Goal: Feedback & Contribution: Leave review/rating

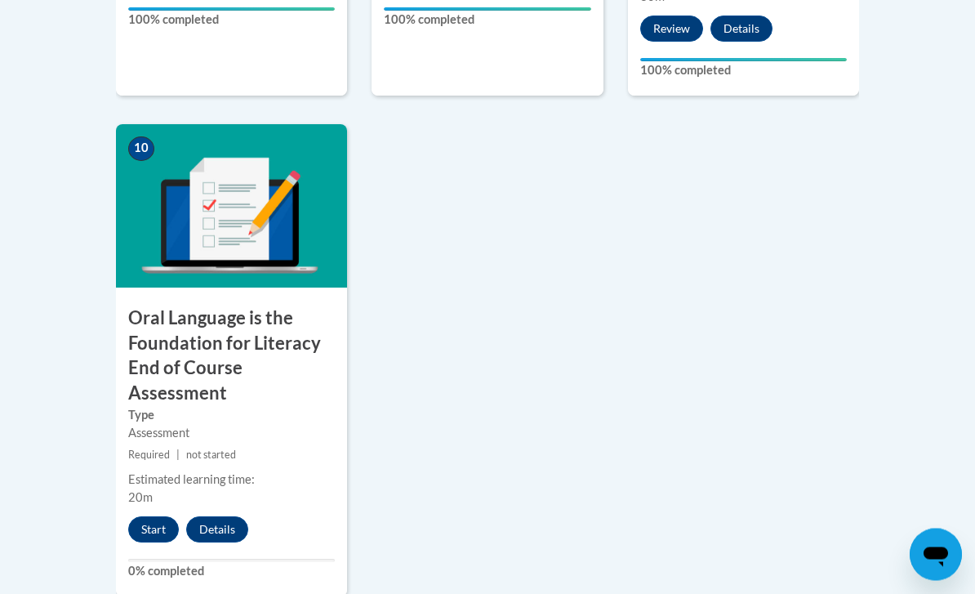
scroll to position [1840, 0]
click at [151, 520] on button "Start" at bounding box center [153, 529] width 51 height 26
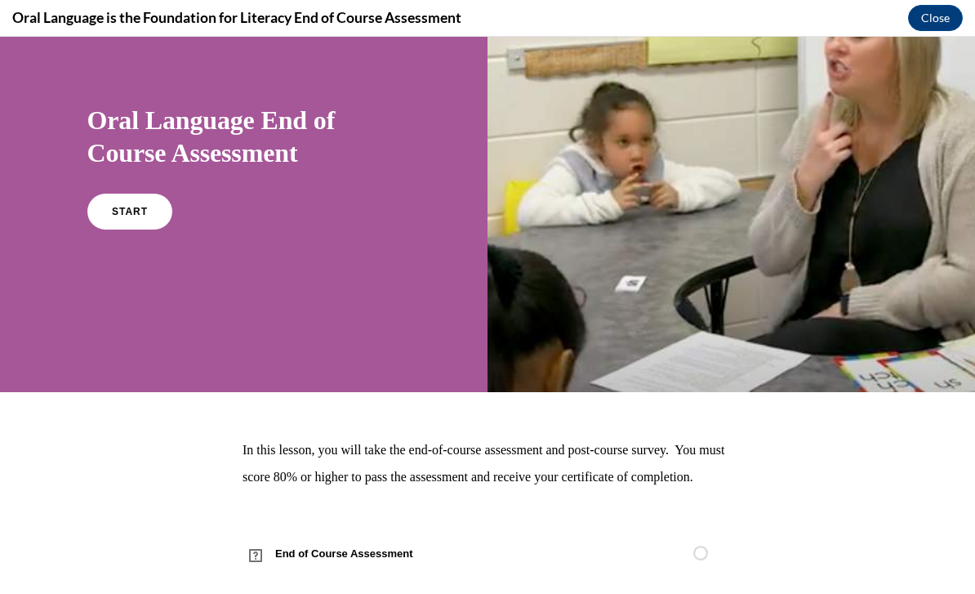
scroll to position [93, 0]
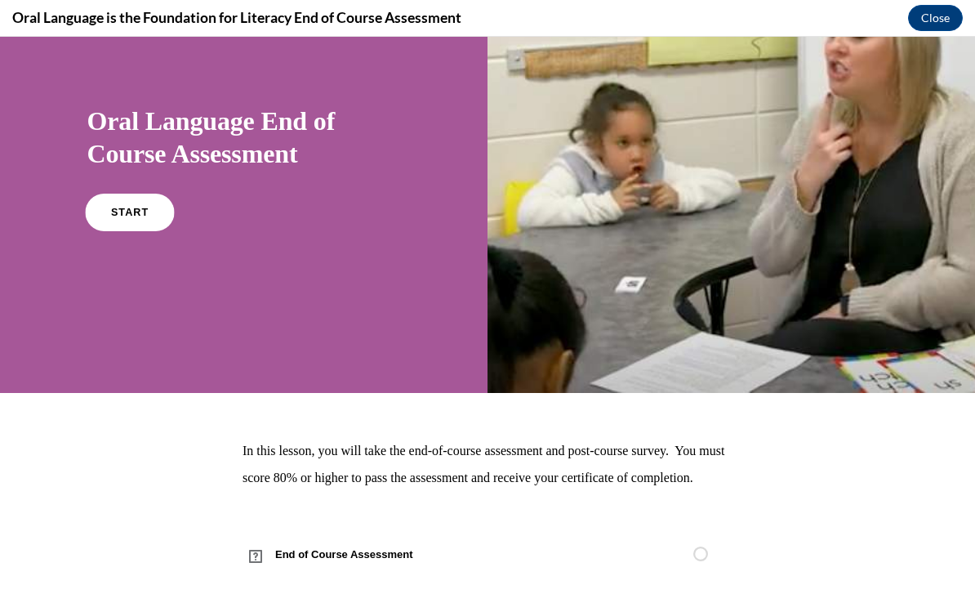
click at [124, 213] on span "START" at bounding box center [129, 213] width 38 height 12
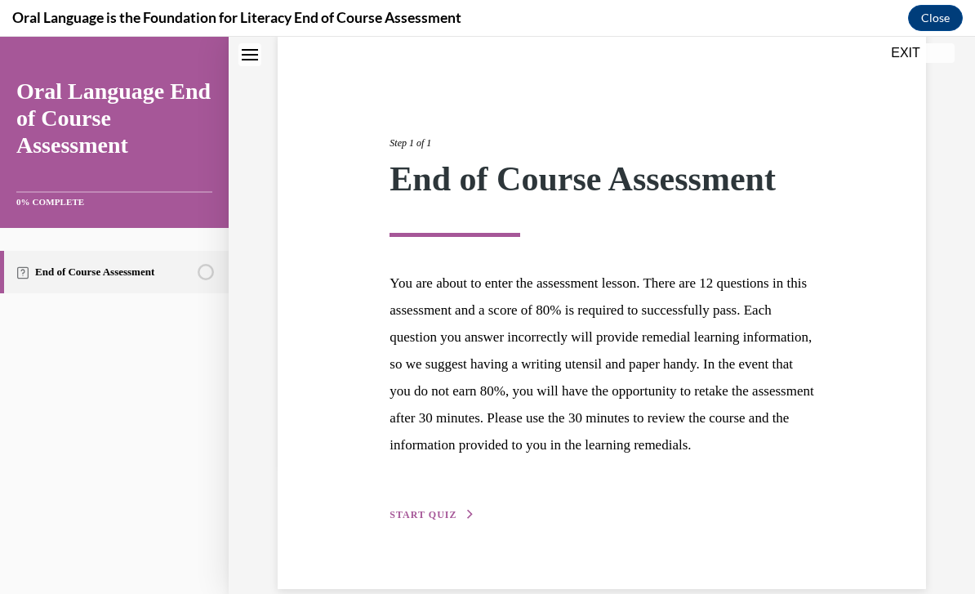
scroll to position [128, 0]
click at [427, 521] on span "START QUIZ" at bounding box center [423, 515] width 67 height 11
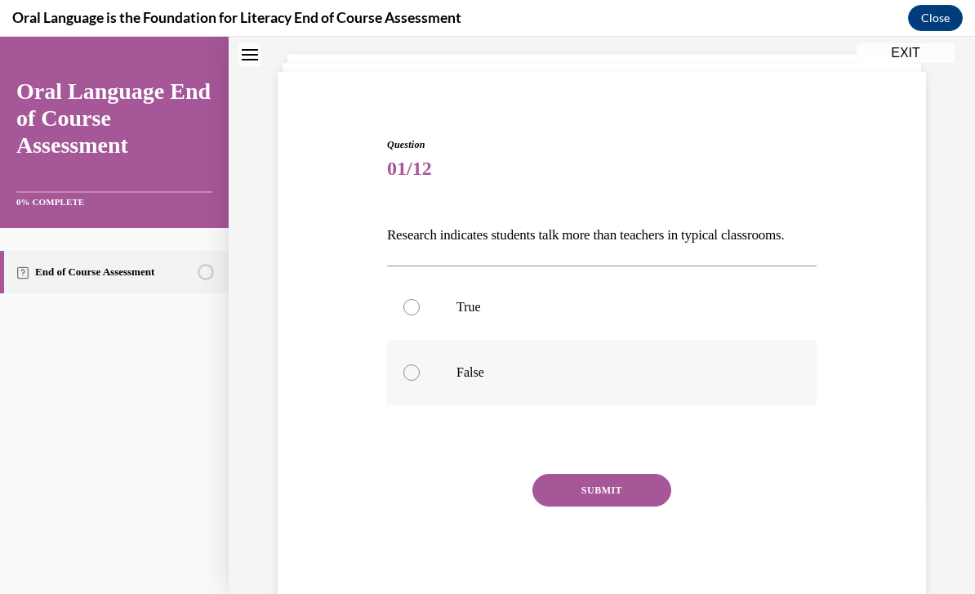
click at [405, 389] on label "False" at bounding box center [602, 372] width 430 height 65
click at [405, 381] on input "False" at bounding box center [411, 372] width 16 height 16
radio input "true"
click at [591, 506] on button "SUBMIT" at bounding box center [601, 490] width 139 height 33
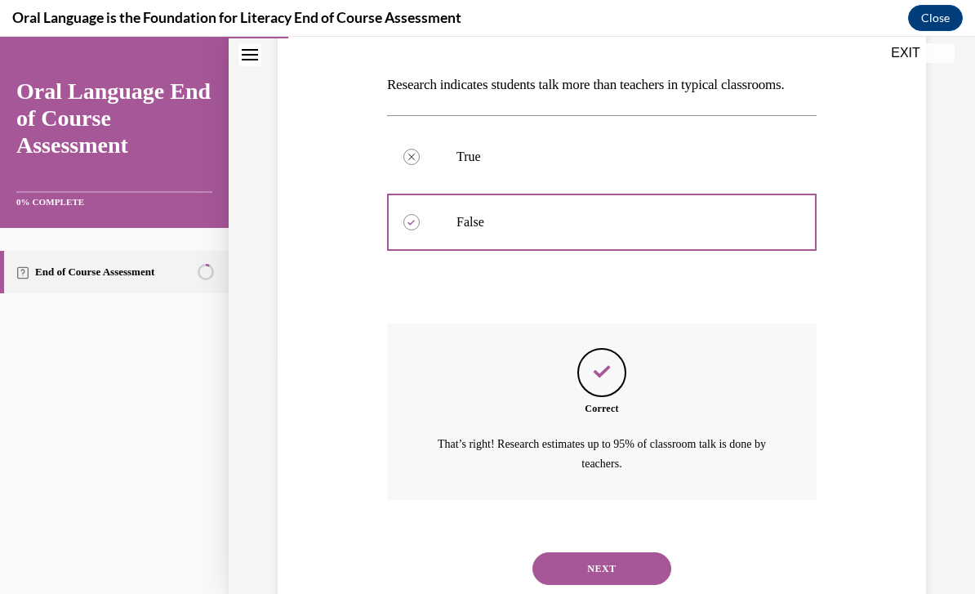
click at [602, 573] on button "NEXT" at bounding box center [601, 568] width 139 height 33
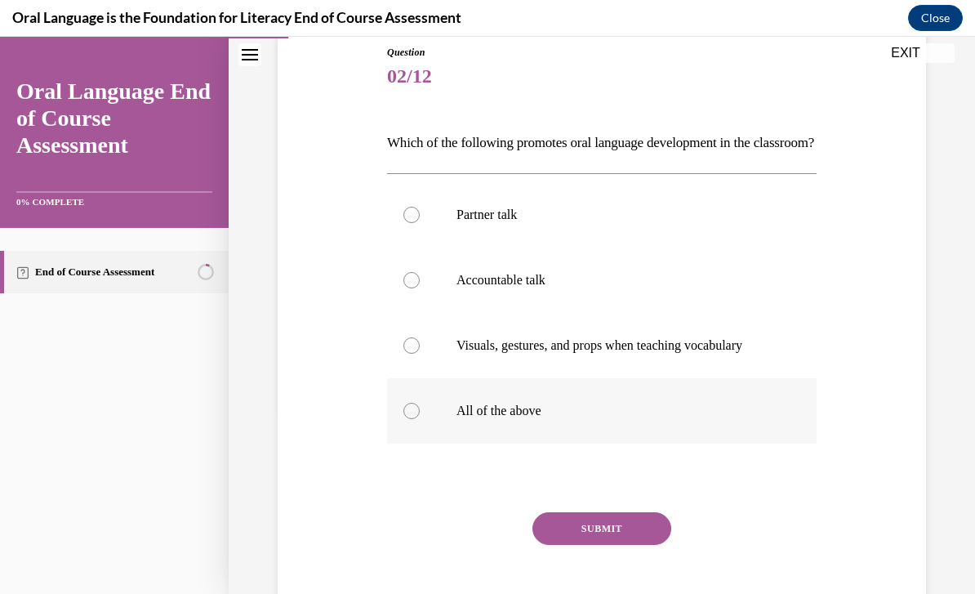
click at [405, 419] on label "All of the above" at bounding box center [602, 410] width 430 height 65
click at [405, 419] on input "All of the above" at bounding box center [411, 411] width 16 height 16
radio input "true"
click at [587, 545] on button "SUBMIT" at bounding box center [601, 528] width 139 height 33
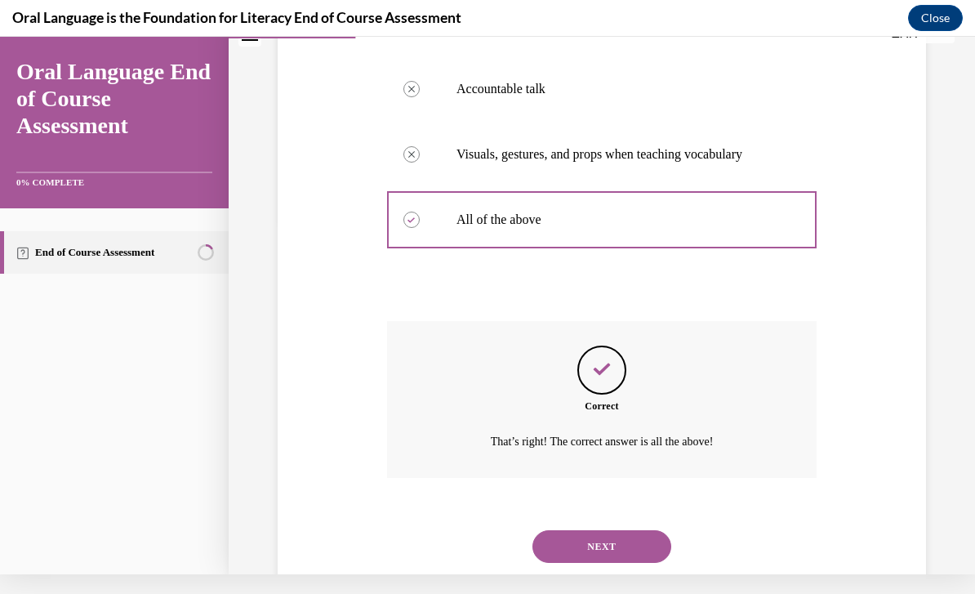
scroll to position [352, 0]
click at [611, 554] on button "NEXT" at bounding box center [601, 548] width 139 height 33
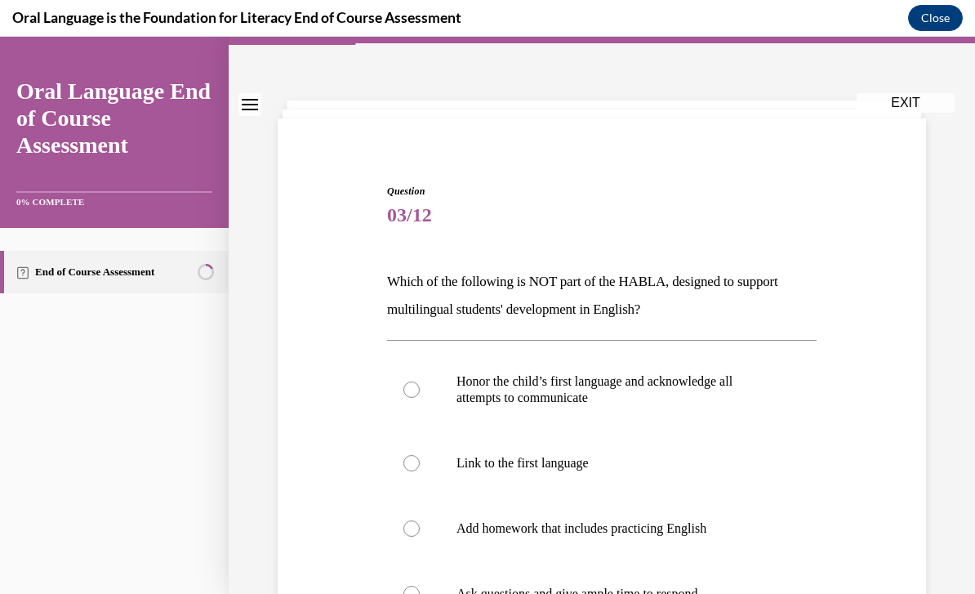
scroll to position [61, 0]
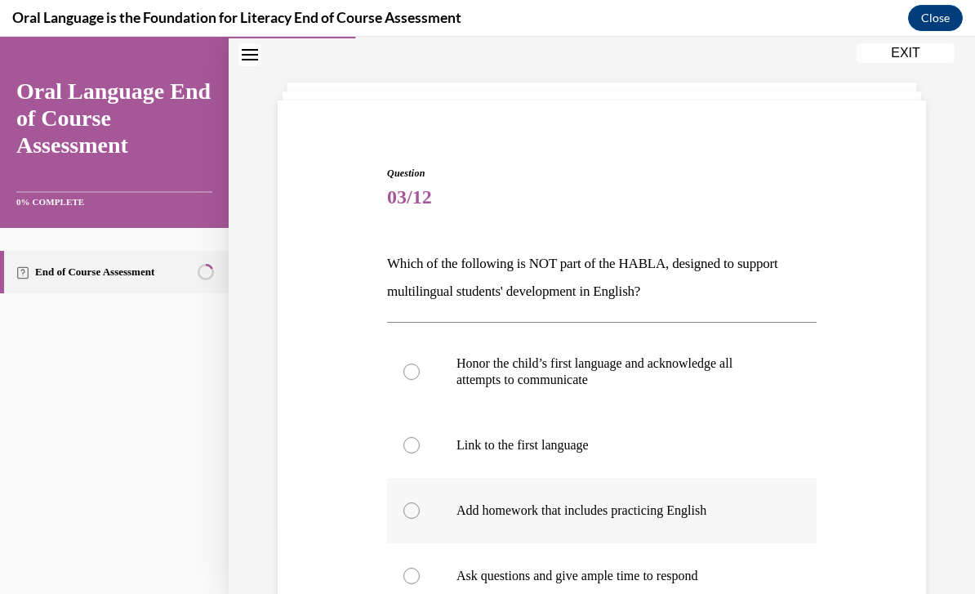
click at [421, 515] on label "Add homework that includes practicing English" at bounding box center [602, 510] width 430 height 65
click at [420, 515] on input "Add homework that includes practicing English" at bounding box center [411, 510] width 16 height 16
radio input "true"
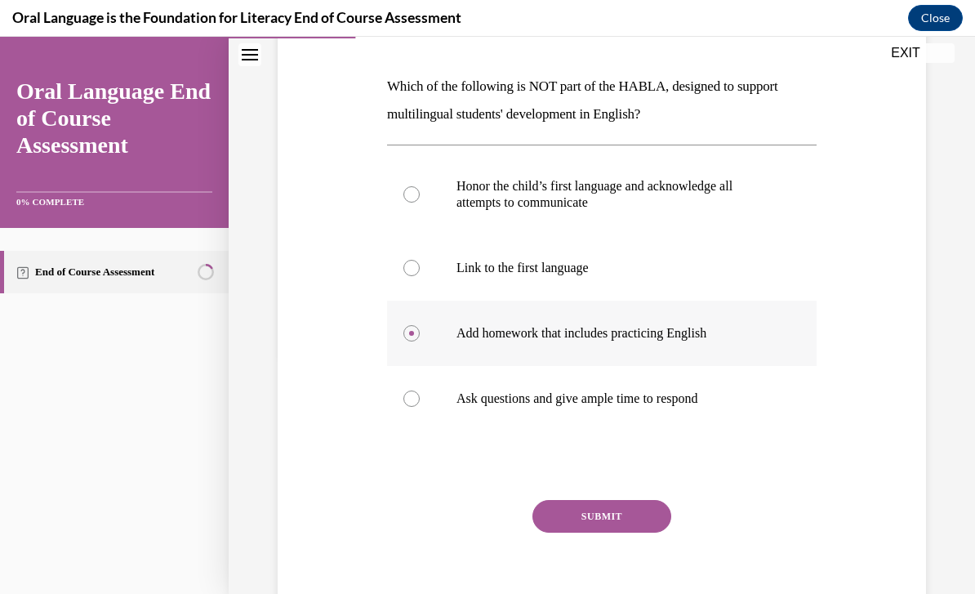
scroll to position [237, 0]
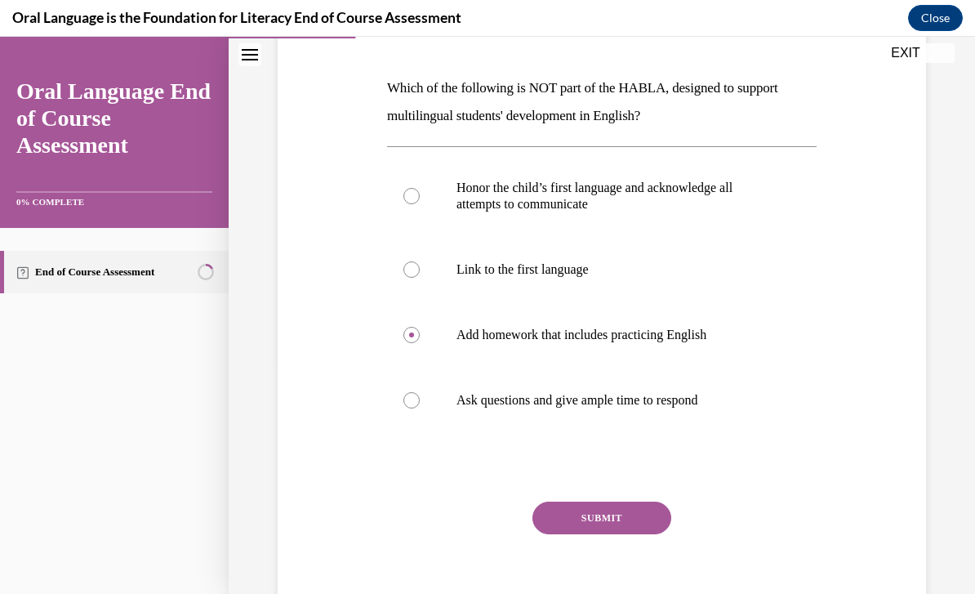
click at [590, 528] on button "SUBMIT" at bounding box center [601, 517] width 139 height 33
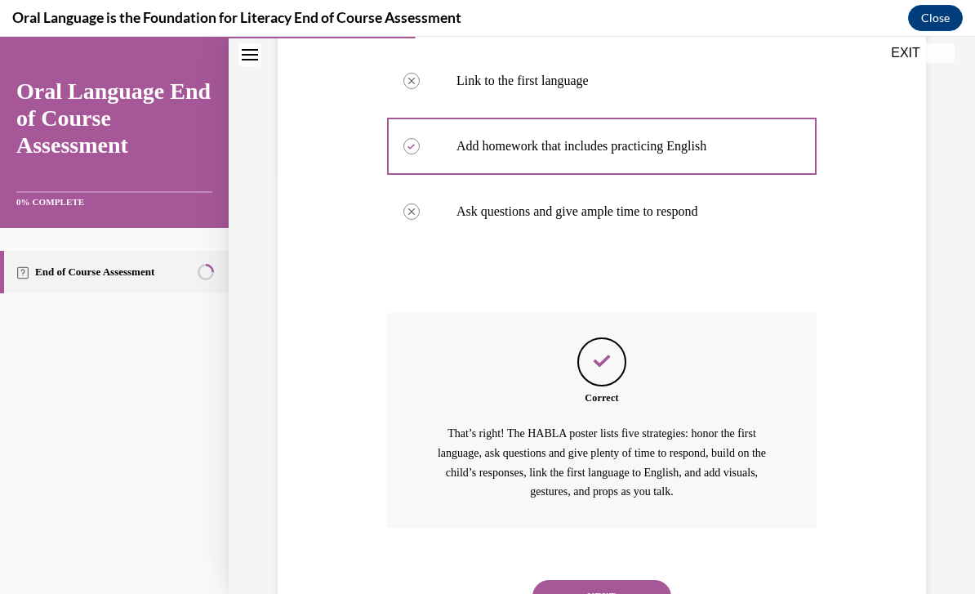
scroll to position [425, 0]
click at [591, 581] on button "NEXT" at bounding box center [601, 597] width 139 height 33
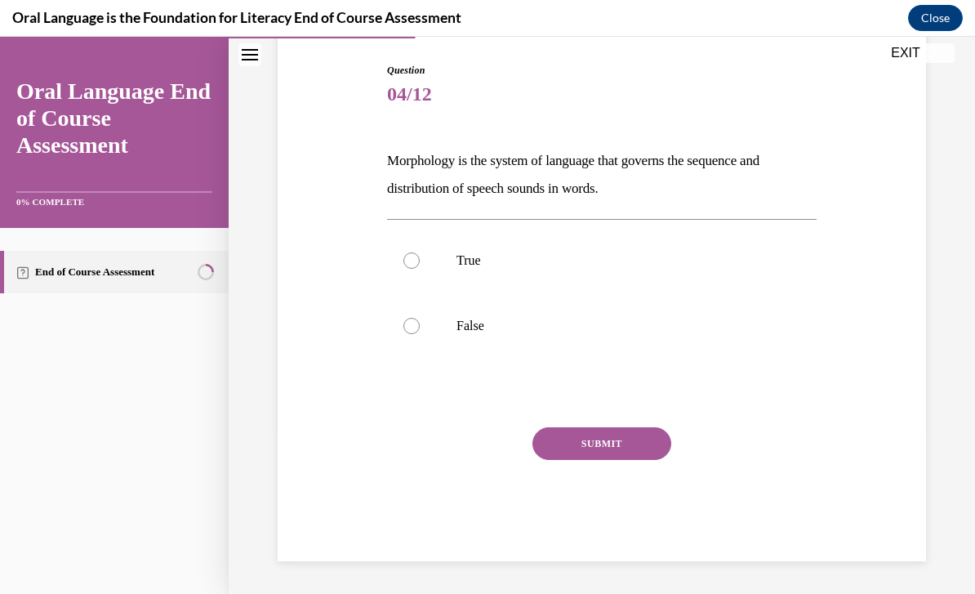
scroll to position [90, 0]
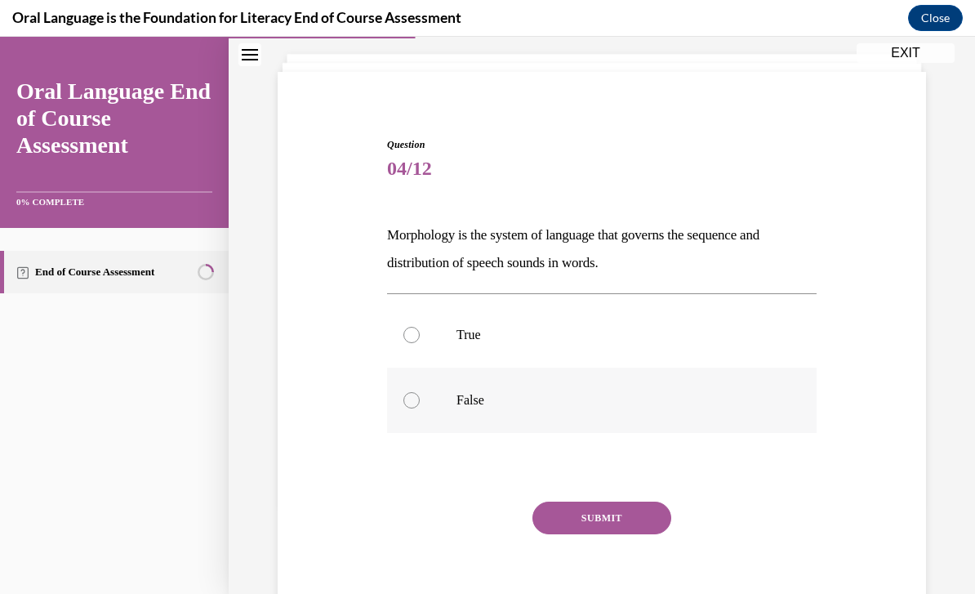
click at [406, 396] on div at bounding box center [411, 400] width 16 height 16
click at [406, 396] on input "False" at bounding box center [411, 400] width 16 height 16
radio input "true"
click at [596, 514] on button "SUBMIT" at bounding box center [601, 517] width 139 height 33
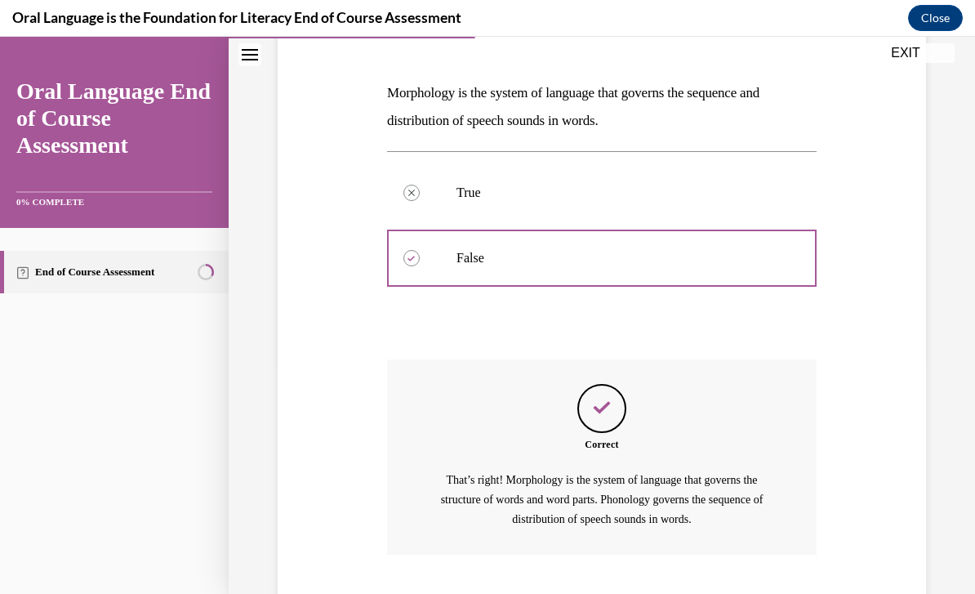
scroll to position [259, 0]
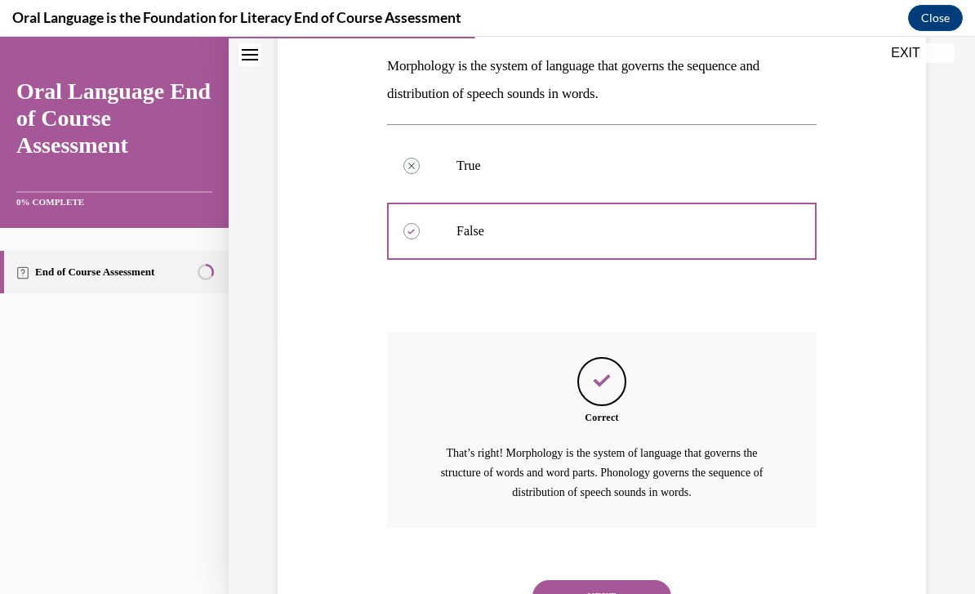
click at [590, 580] on button "NEXT" at bounding box center [601, 596] width 139 height 33
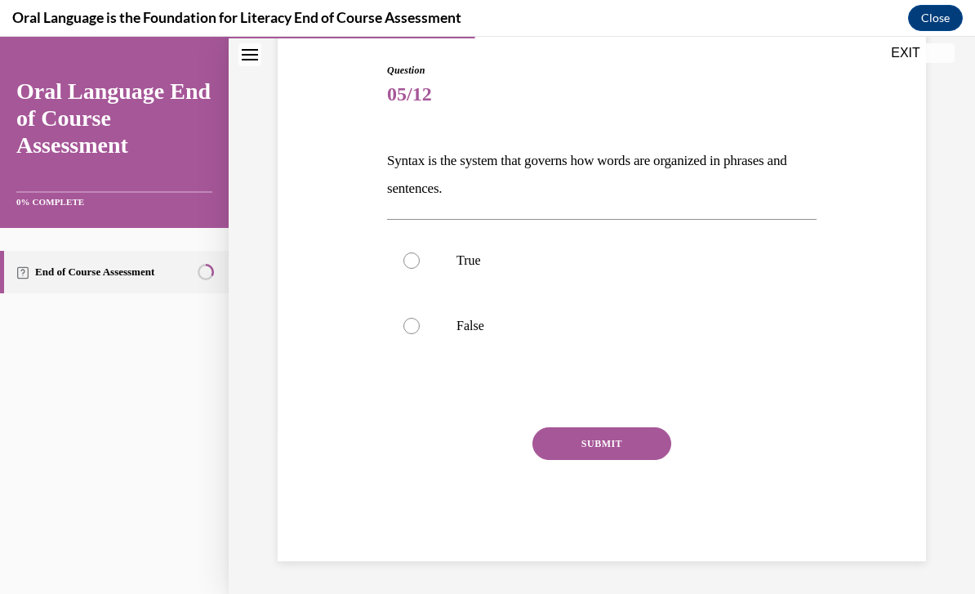
scroll to position [90, 0]
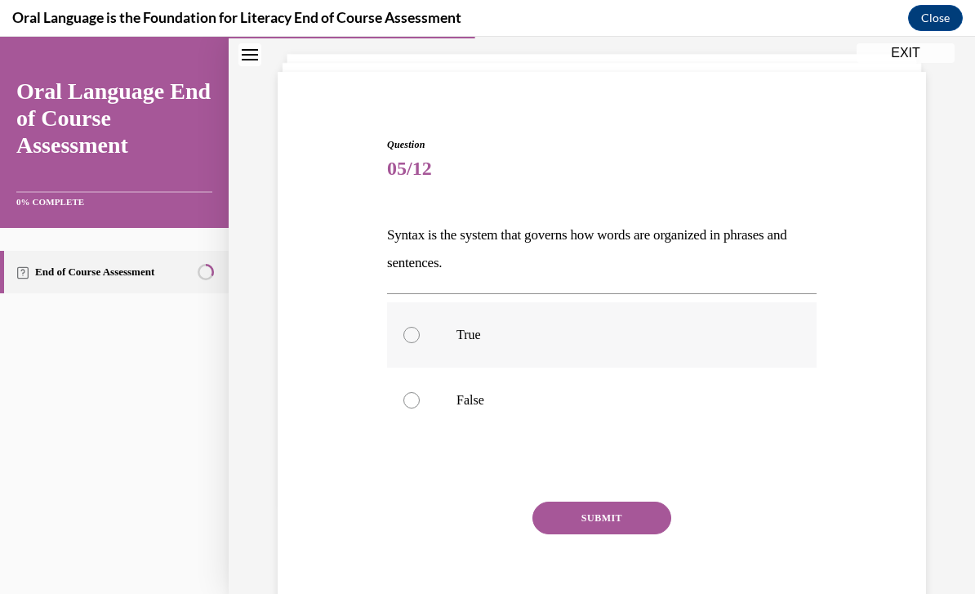
click at [416, 334] on div at bounding box center [411, 335] width 16 height 16
click at [416, 334] on input "True" at bounding box center [411, 335] width 16 height 16
radio input "true"
click at [603, 523] on button "SUBMIT" at bounding box center [601, 517] width 139 height 33
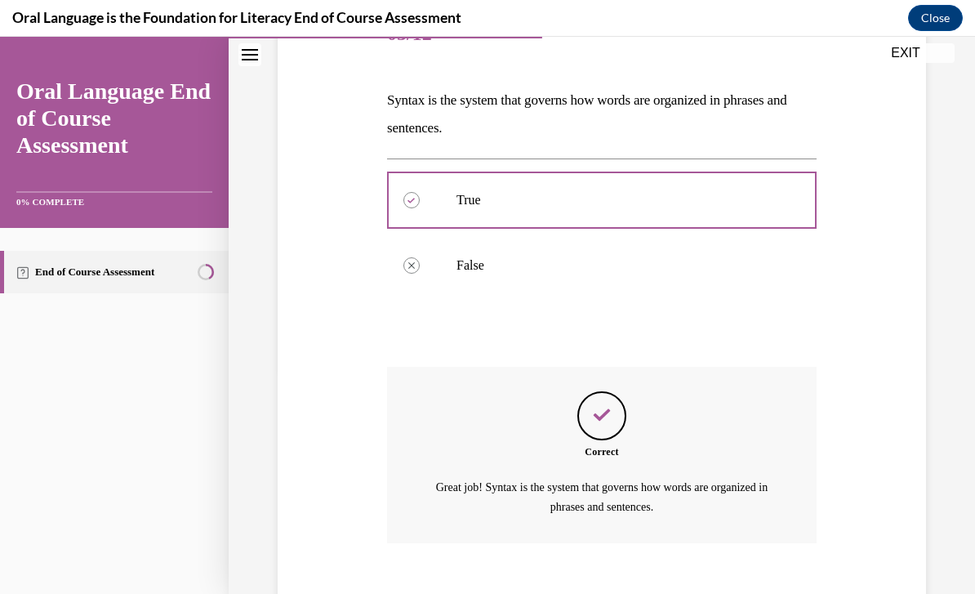
scroll to position [240, 0]
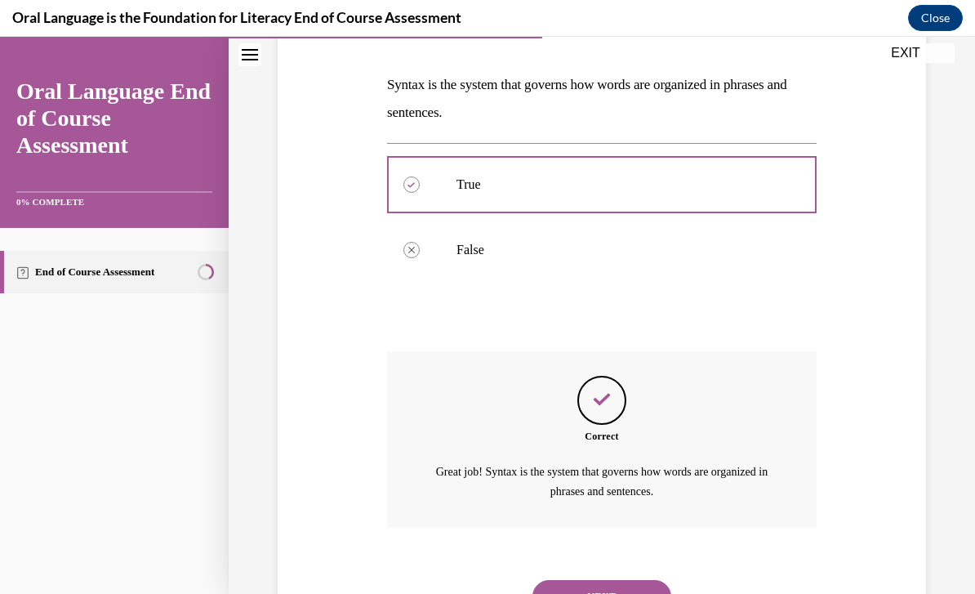
click at [605, 580] on button "NEXT" at bounding box center [601, 596] width 139 height 33
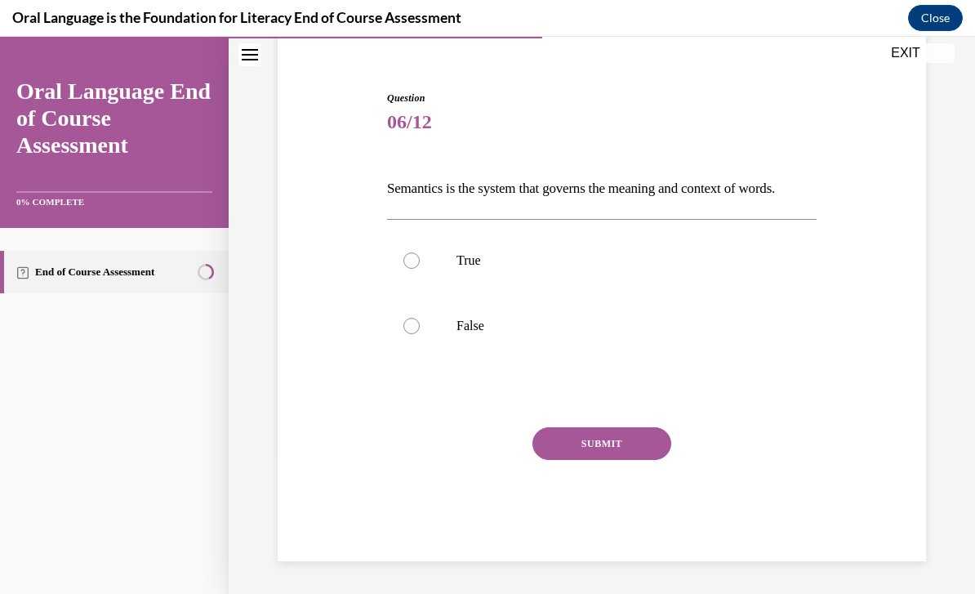
scroll to position [90, 0]
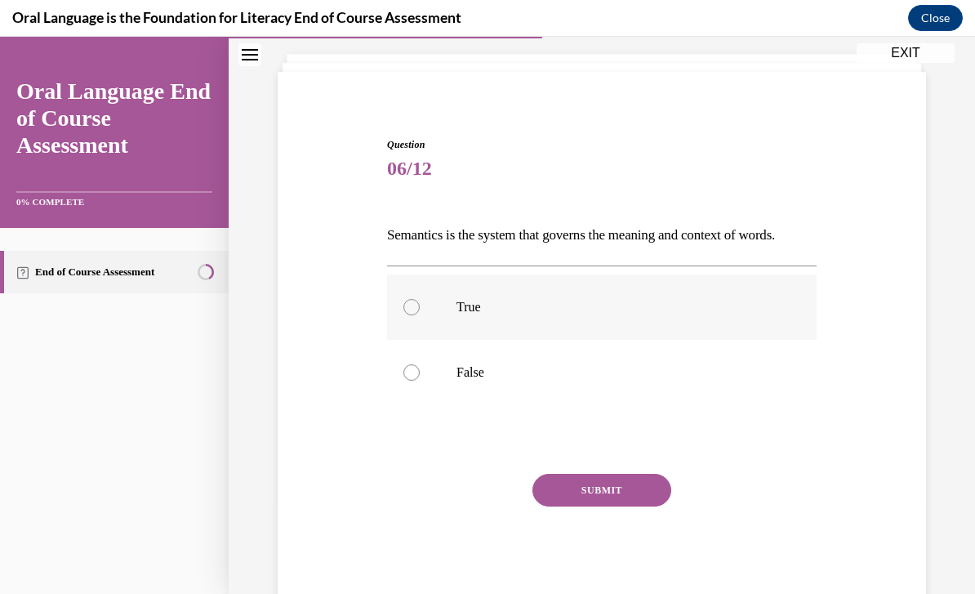
click at [403, 315] on div at bounding box center [411, 307] width 16 height 16
click at [403, 315] on input "True" at bounding box center [411, 307] width 16 height 16
radio input "true"
click at [594, 506] on button "SUBMIT" at bounding box center [601, 490] width 139 height 33
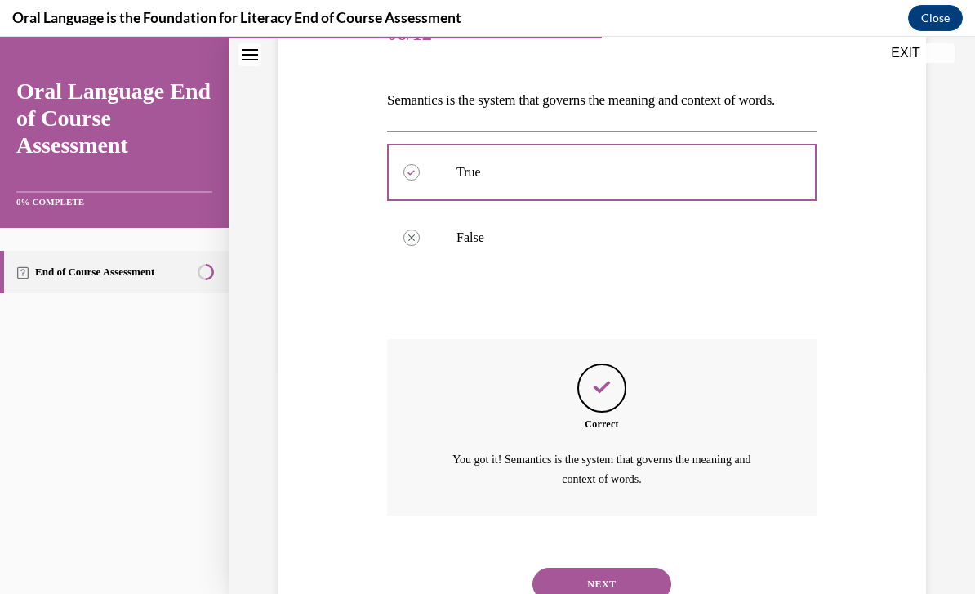
scroll to position [240, 0]
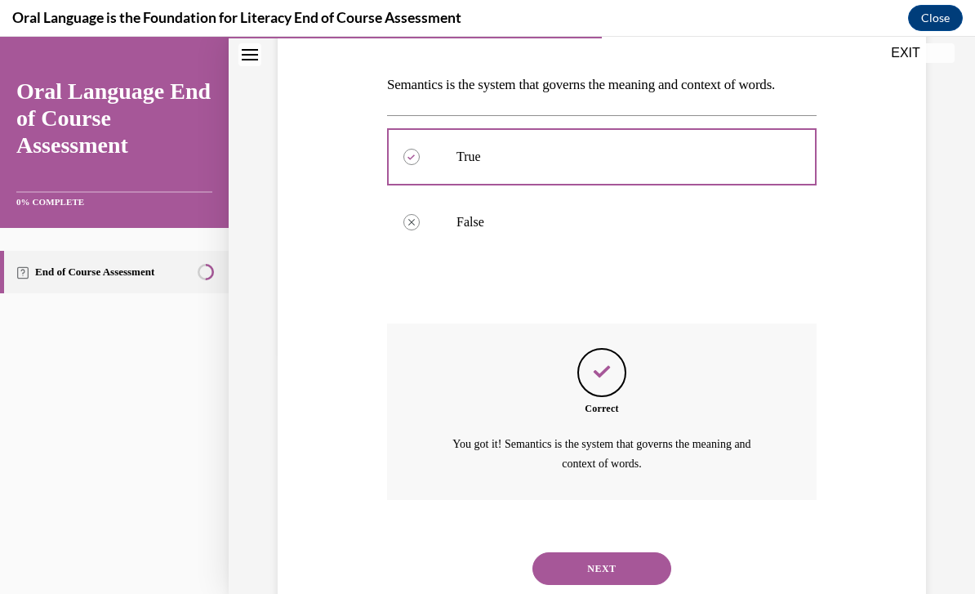
click at [593, 566] on button "NEXT" at bounding box center [601, 568] width 139 height 33
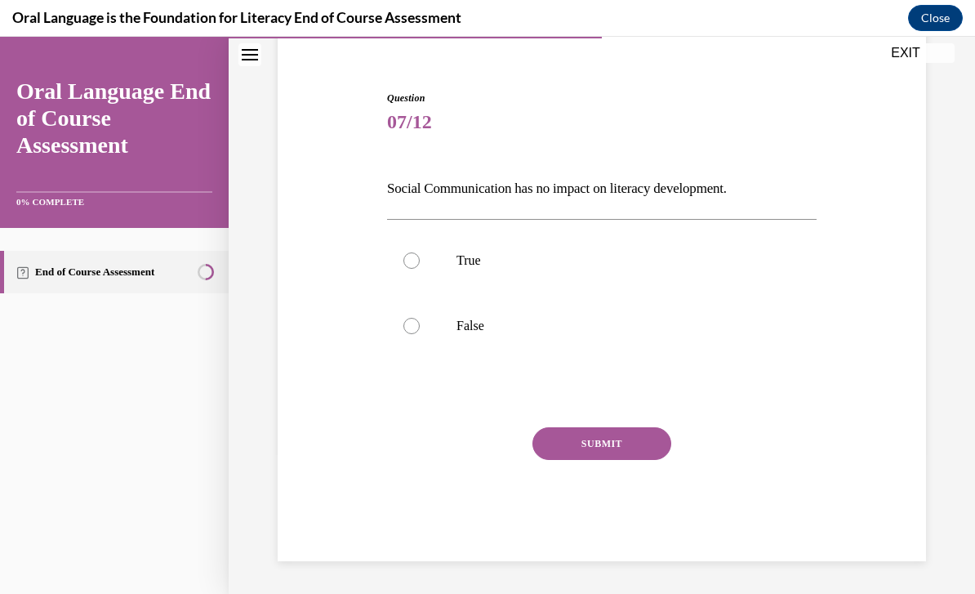
scroll to position [62, 0]
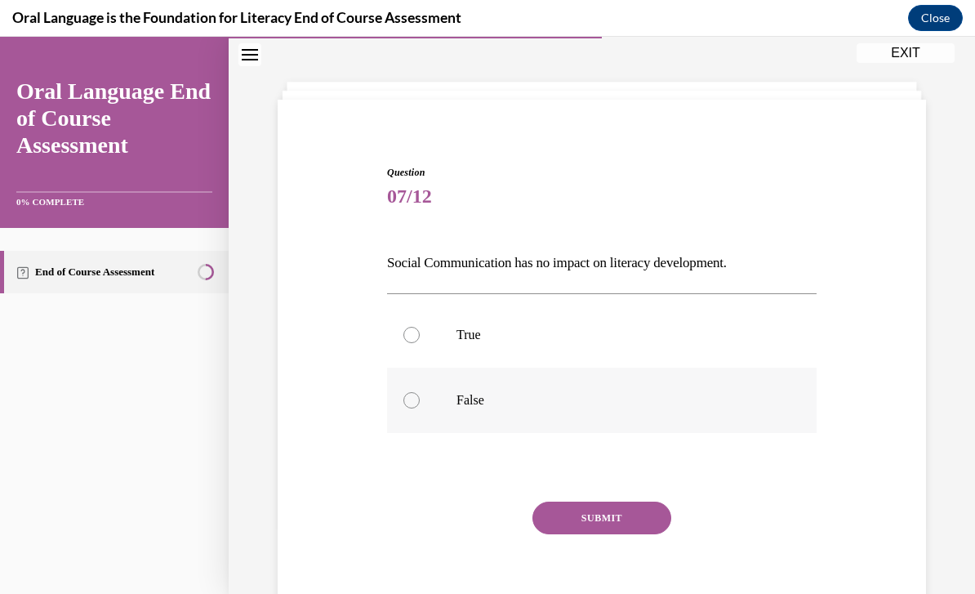
click at [416, 401] on div at bounding box center [411, 400] width 16 height 16
click at [416, 401] on input "False" at bounding box center [411, 400] width 16 height 16
radio input "true"
click at [605, 523] on button "SUBMIT" at bounding box center [601, 517] width 139 height 33
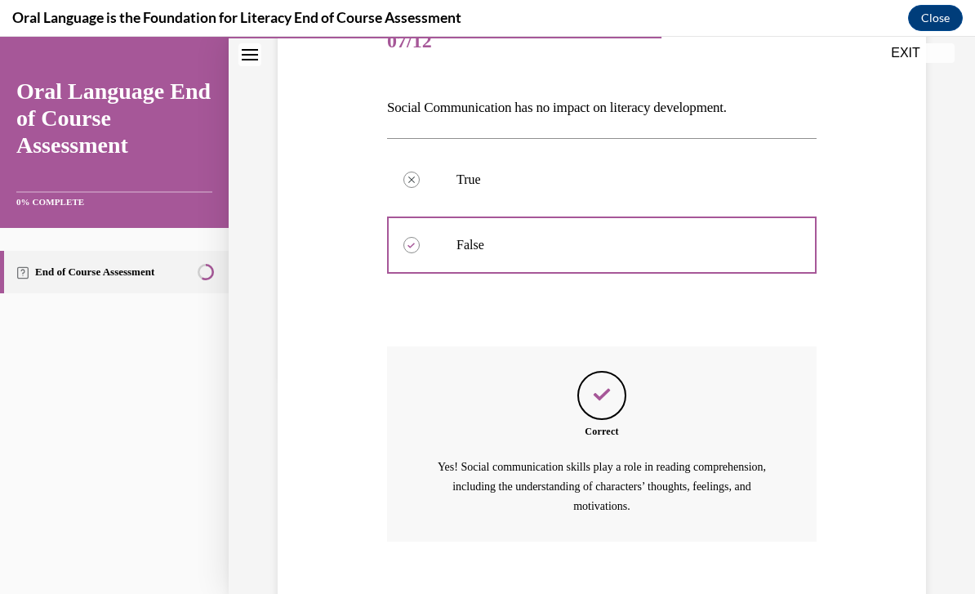
scroll to position [231, 0]
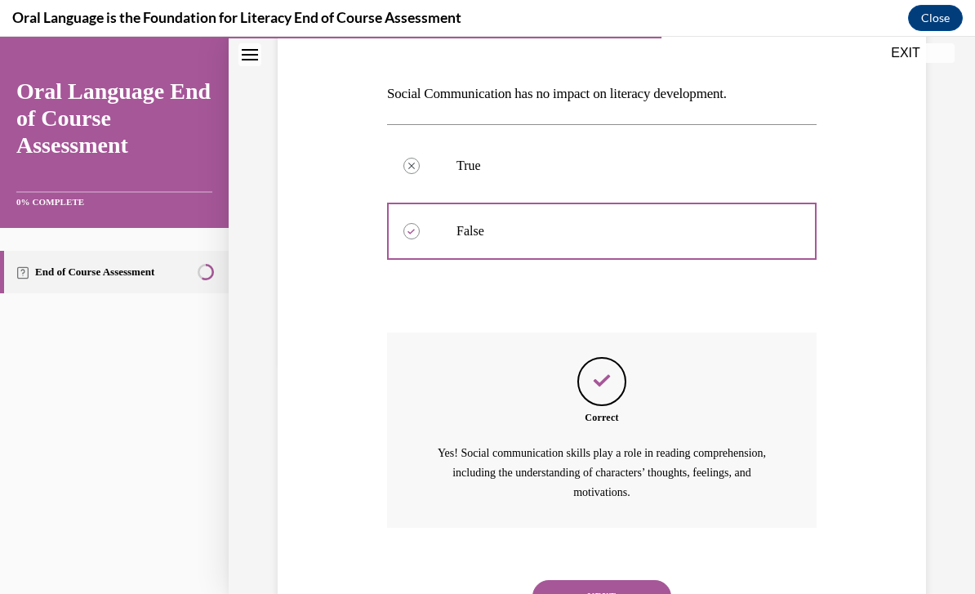
click at [594, 580] on button "NEXT" at bounding box center [601, 596] width 139 height 33
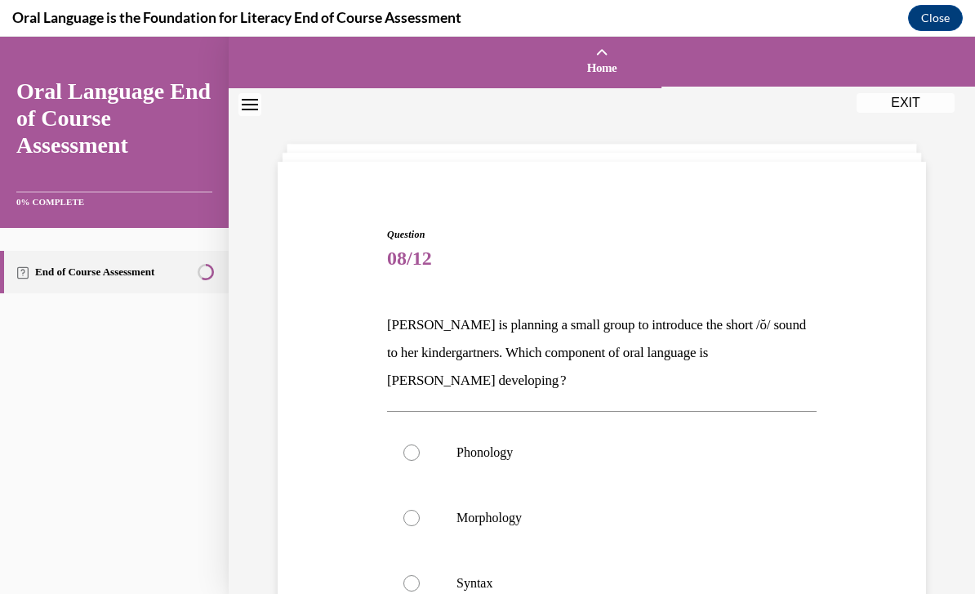
scroll to position [72, 0]
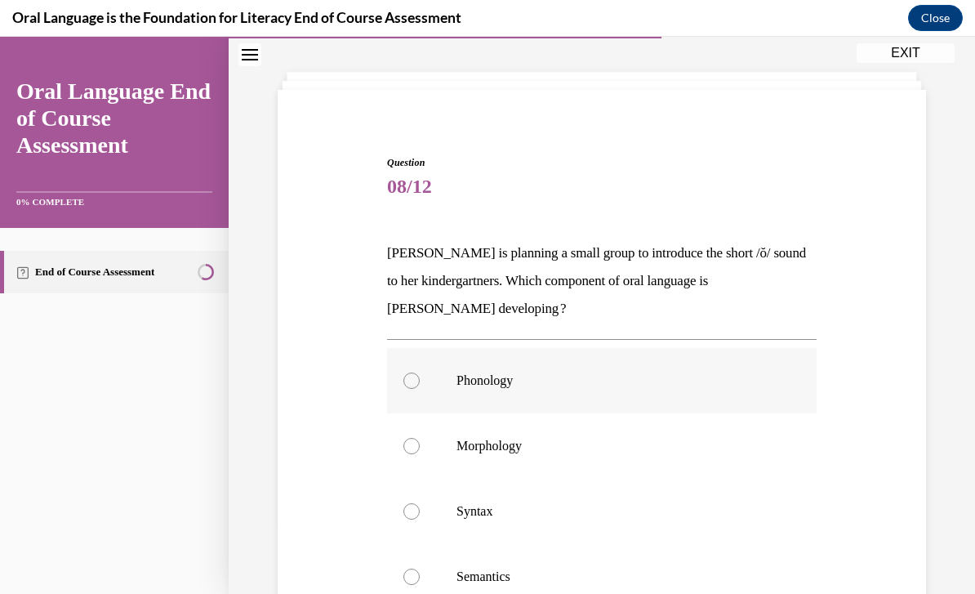
click at [407, 383] on div at bounding box center [411, 380] width 16 height 16
click at [407, 383] on input "Phonology" at bounding box center [411, 380] width 16 height 16
radio input "true"
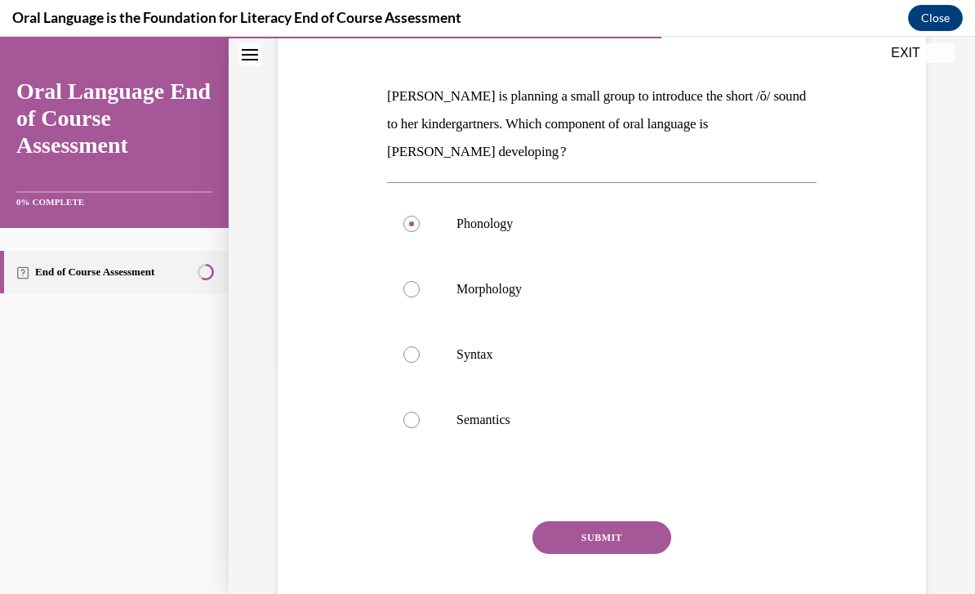
click at [595, 523] on button "SUBMIT" at bounding box center [601, 537] width 139 height 33
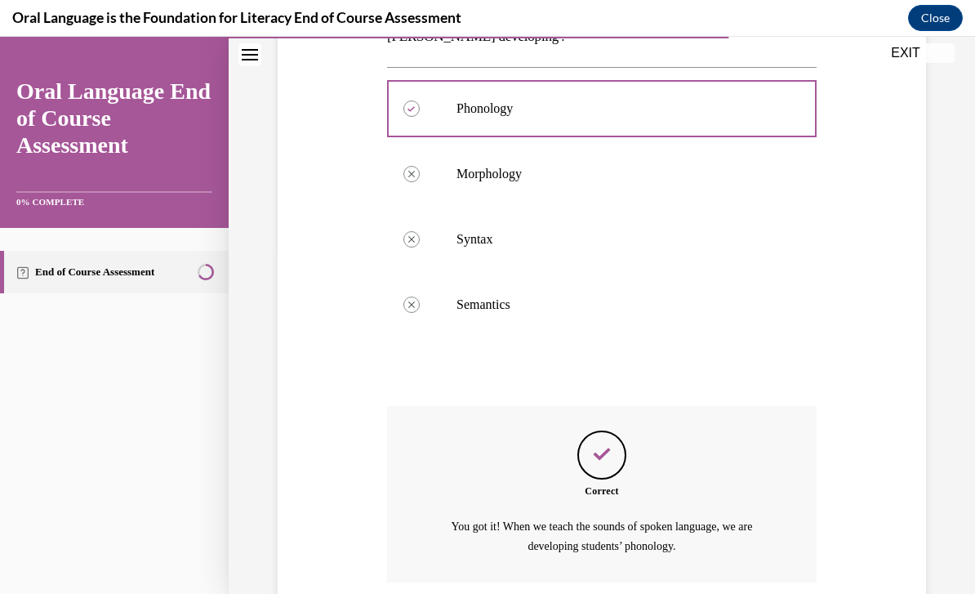
scroll to position [398, 0]
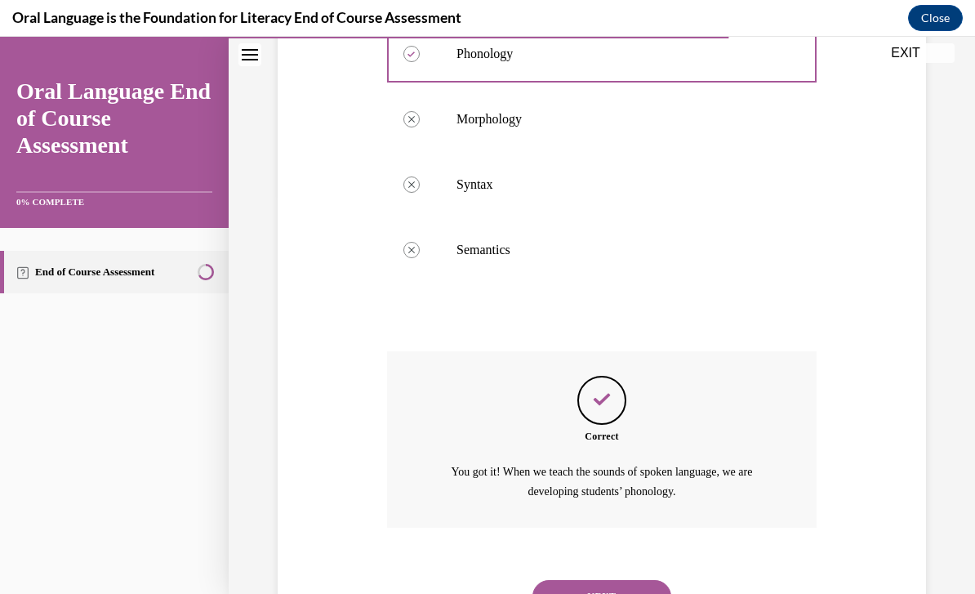
click at [596, 580] on button "NEXT" at bounding box center [601, 596] width 139 height 33
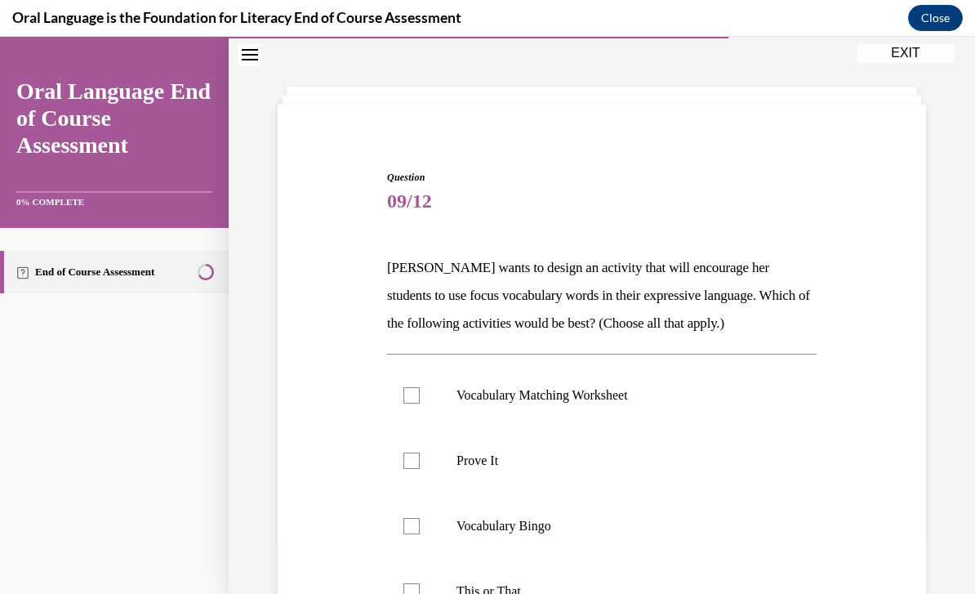
scroll to position [65, 0]
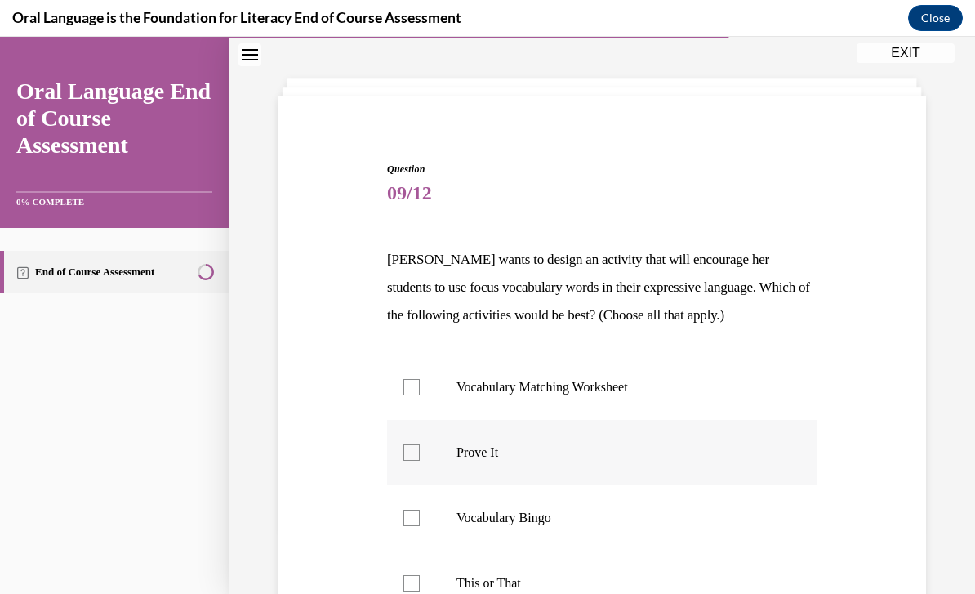
click at [416, 453] on div at bounding box center [411, 452] width 16 height 16
click at [416, 453] on input "Prove It" at bounding box center [411, 452] width 16 height 16
checkbox input "true"
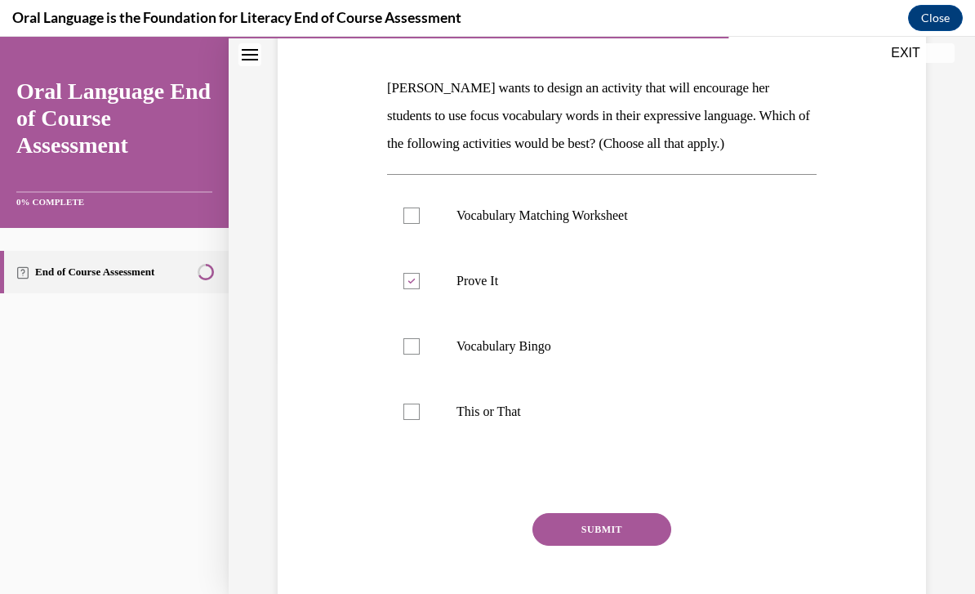
click at [591, 520] on button "SUBMIT" at bounding box center [601, 529] width 139 height 33
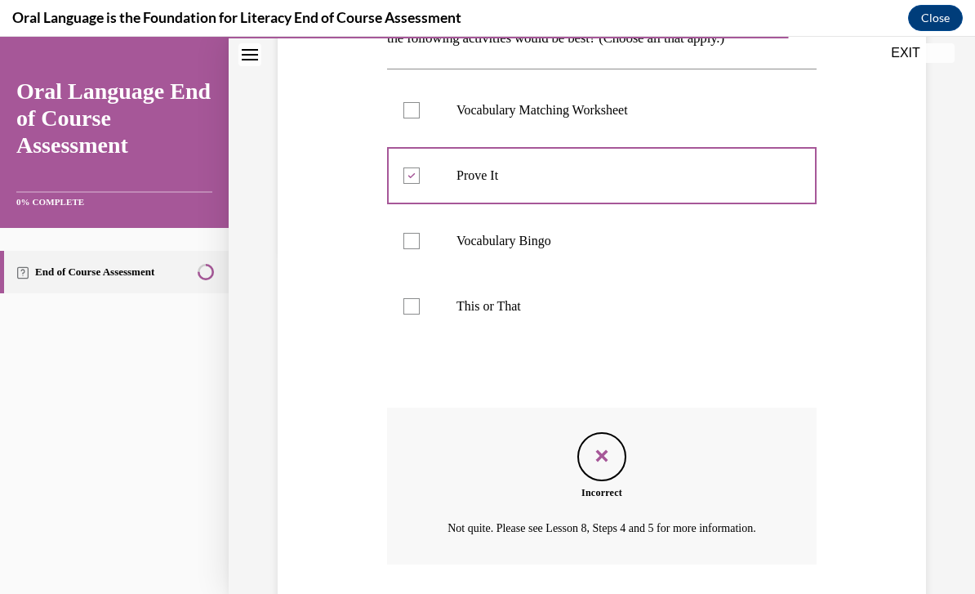
scroll to position [380, 0]
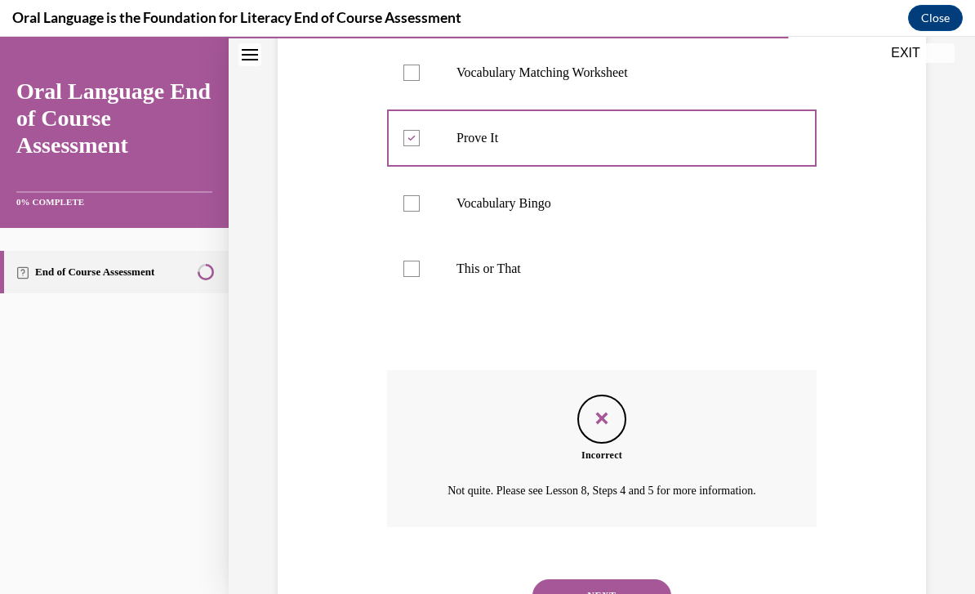
click at [603, 585] on button "NEXT" at bounding box center [601, 595] width 139 height 33
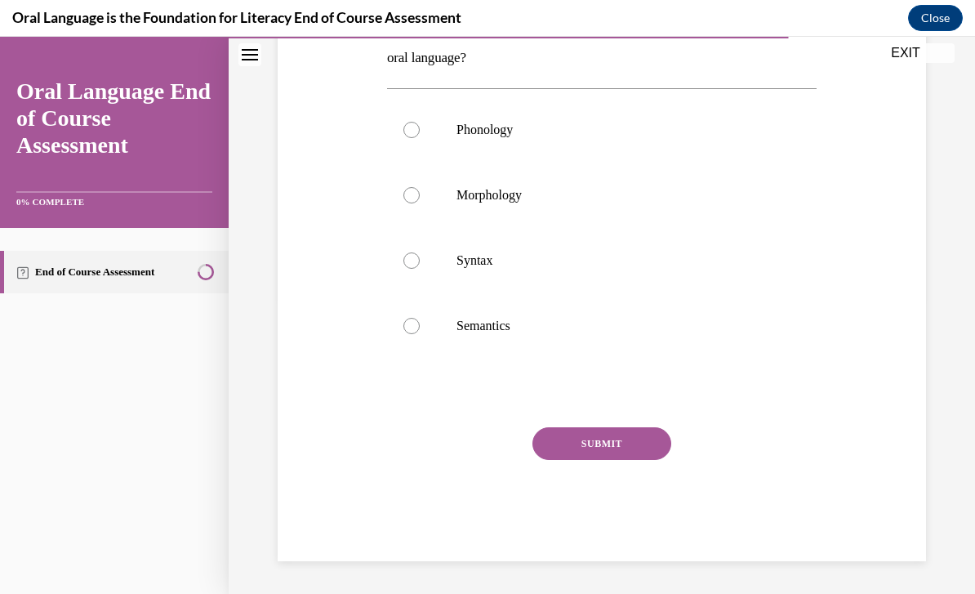
scroll to position [182, 0]
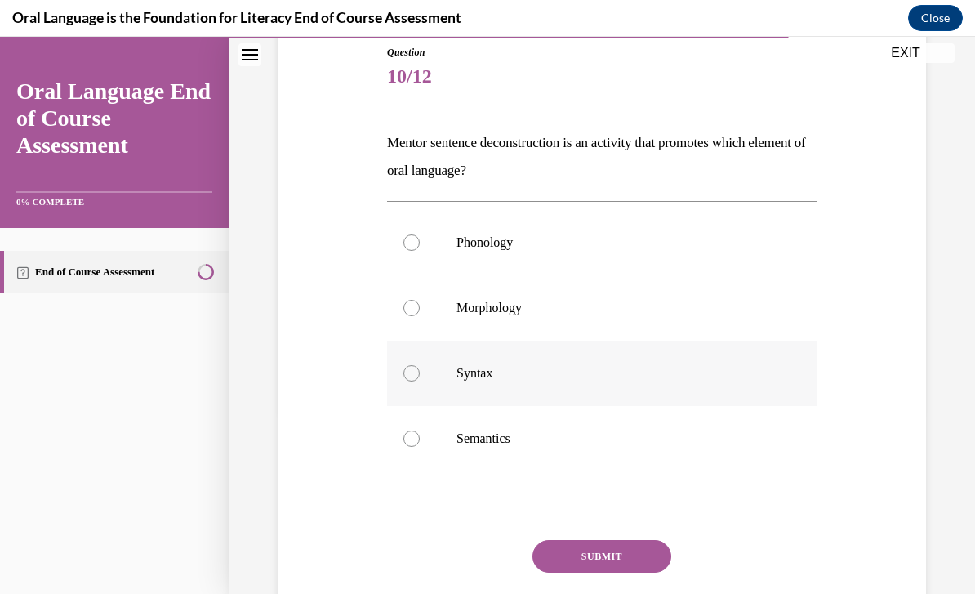
click at [413, 376] on div at bounding box center [411, 373] width 16 height 16
click at [413, 376] on input "Syntax" at bounding box center [411, 373] width 16 height 16
radio input "true"
click at [586, 551] on button "SUBMIT" at bounding box center [601, 556] width 139 height 33
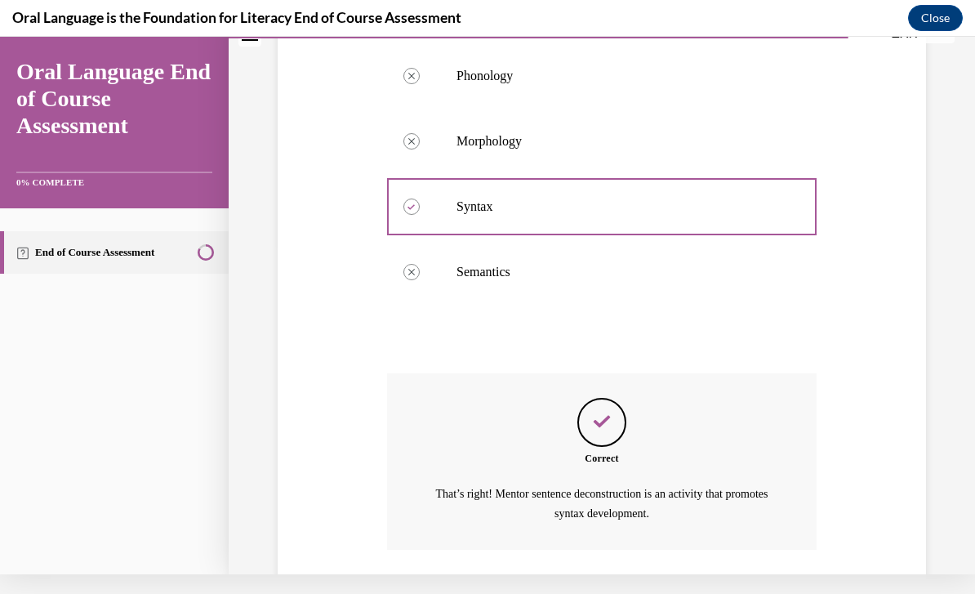
scroll to position [371, 0]
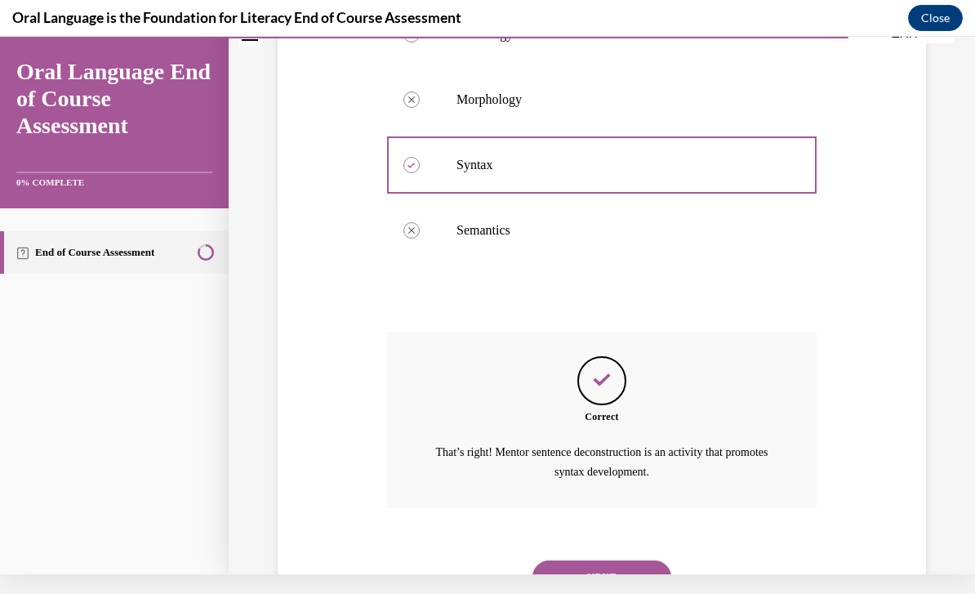
click at [597, 560] on button "NEXT" at bounding box center [601, 576] width 139 height 33
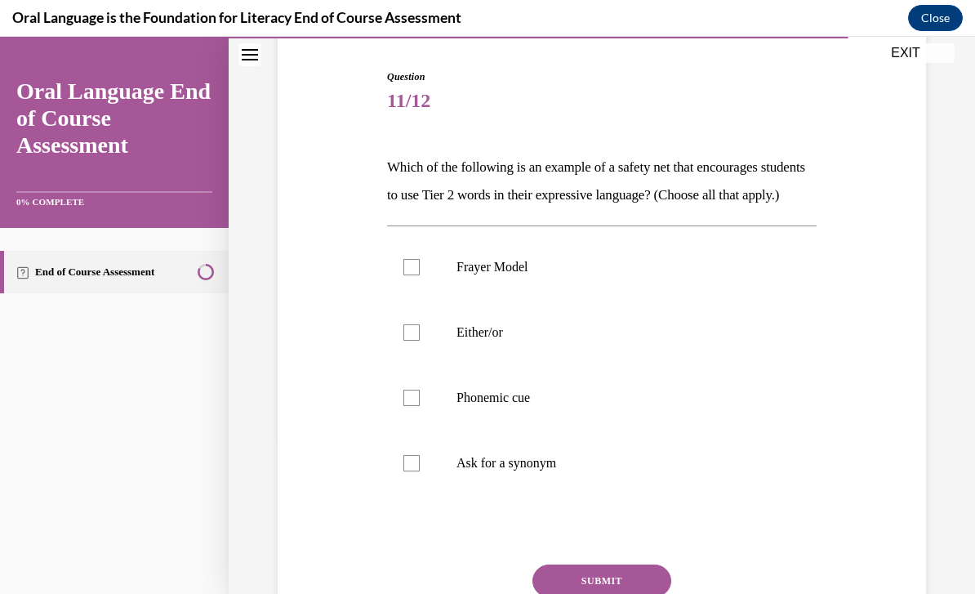
scroll to position [158, 0]
click at [414, 341] on div at bounding box center [411, 332] width 16 height 16
click at [414, 341] on input "Either/or" at bounding box center [411, 332] width 16 height 16
checkbox input "true"
click at [430, 419] on label "Phonemic cue" at bounding box center [602, 397] width 430 height 65
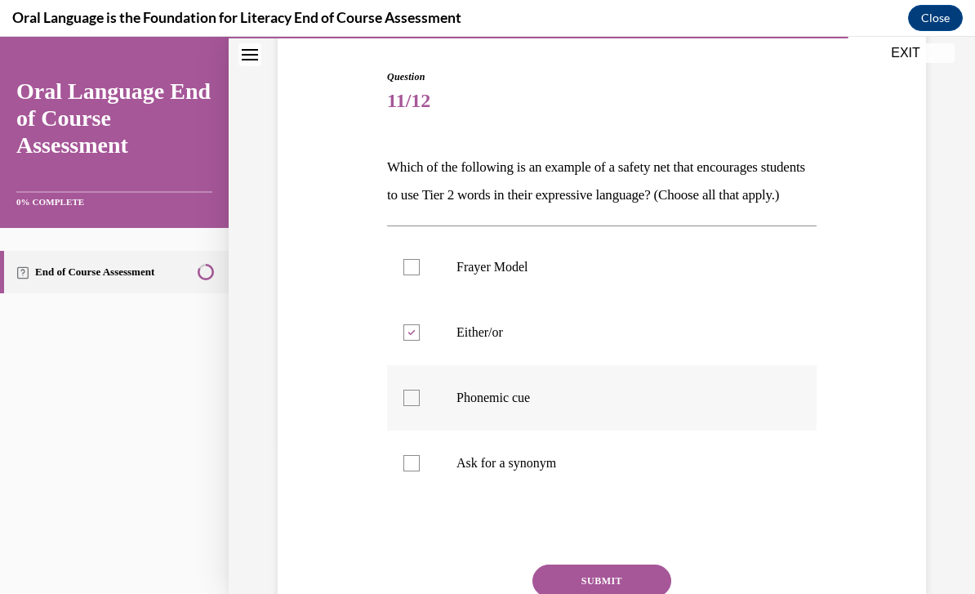
click at [420, 406] on input "Phonemic cue" at bounding box center [411, 398] width 16 height 16
checkbox input "true"
click at [431, 491] on label "Ask for a synonym" at bounding box center [602, 462] width 430 height 65
click at [420, 471] on input "Ask for a synonym" at bounding box center [411, 463] width 16 height 16
checkbox input "true"
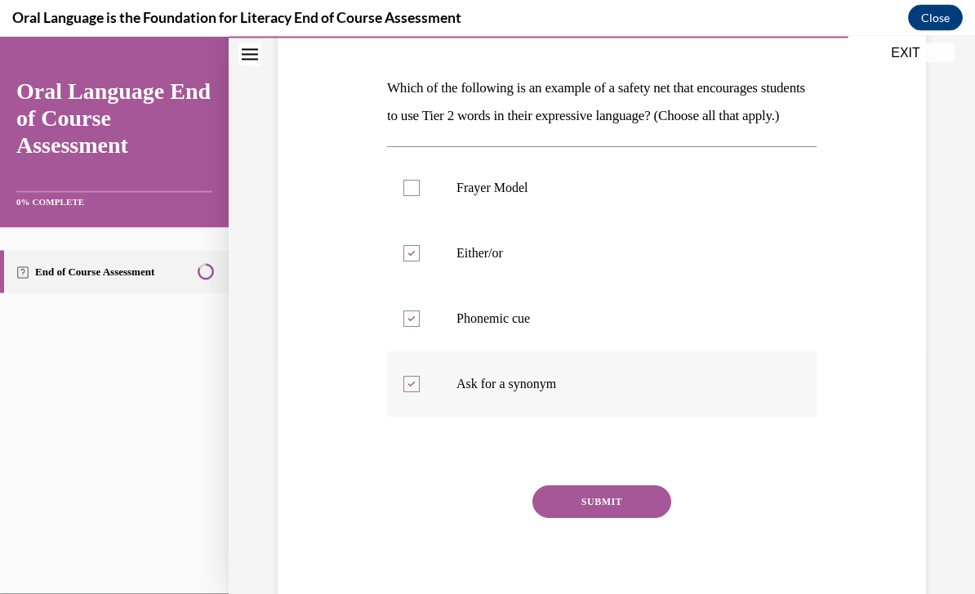
scroll to position [236, 0]
click at [595, 518] on button "SUBMIT" at bounding box center [601, 501] width 139 height 33
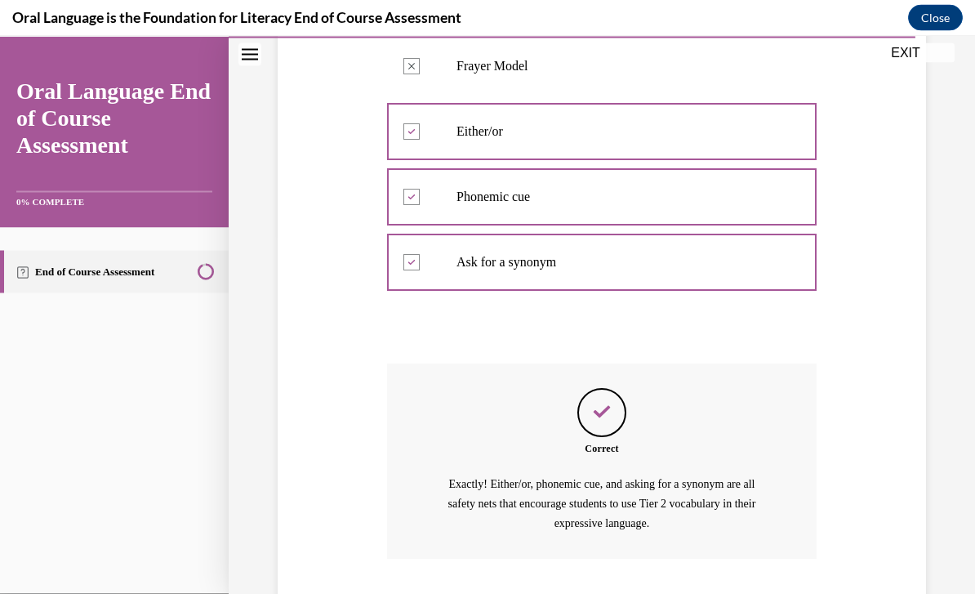
scroll to position [417, 0]
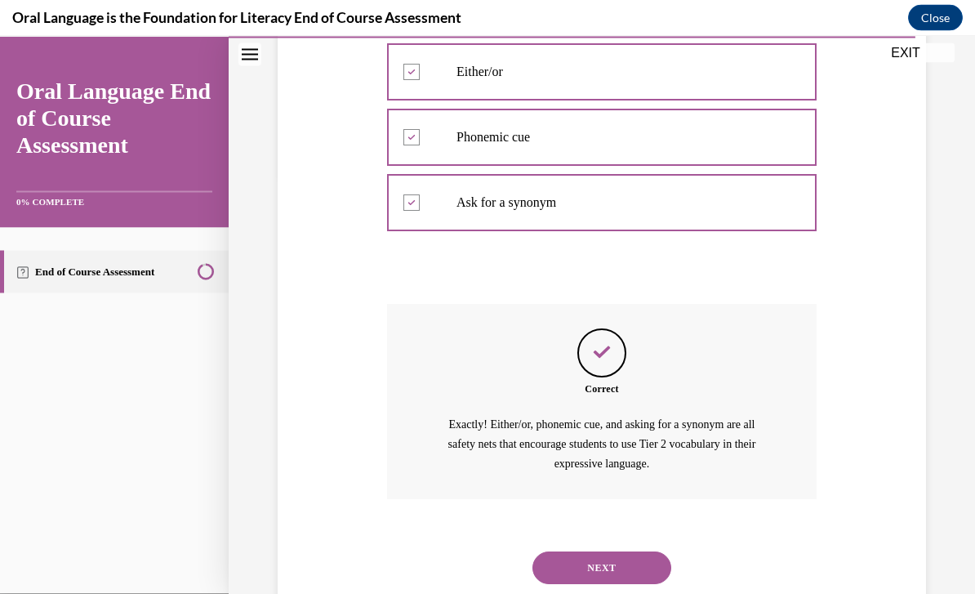
click at [585, 564] on button "NEXT" at bounding box center [601, 567] width 139 height 33
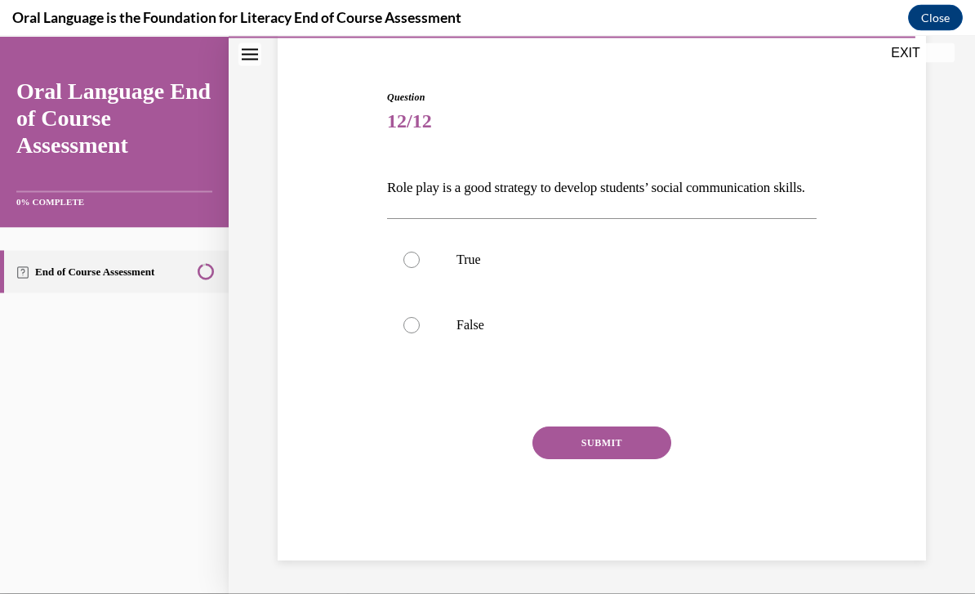
scroll to position [90, 0]
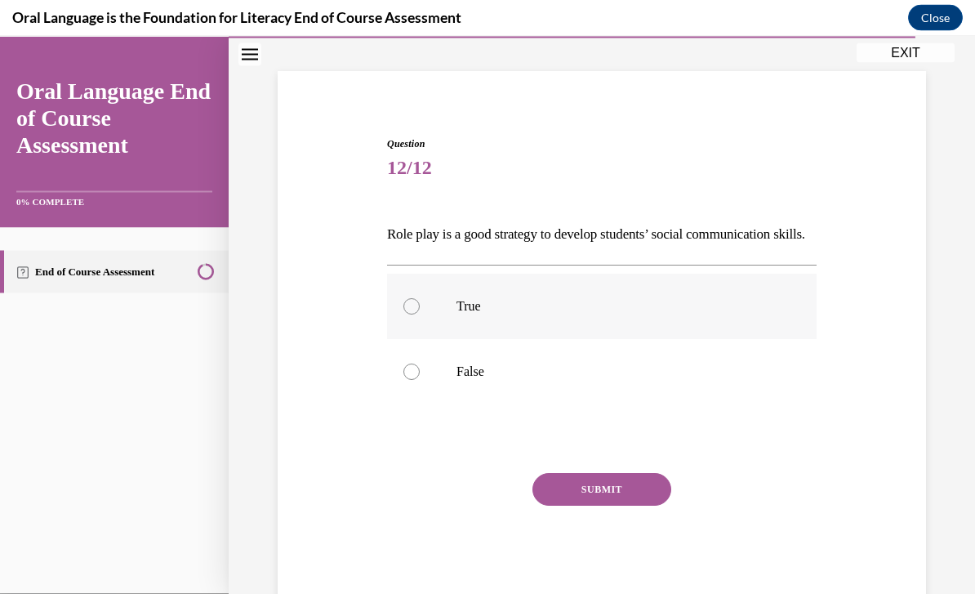
click at [398, 339] on label "True" at bounding box center [602, 306] width 430 height 65
click at [403, 314] on input "True" at bounding box center [411, 306] width 16 height 16
radio input "true"
click at [586, 505] on button "SUBMIT" at bounding box center [601, 489] width 139 height 33
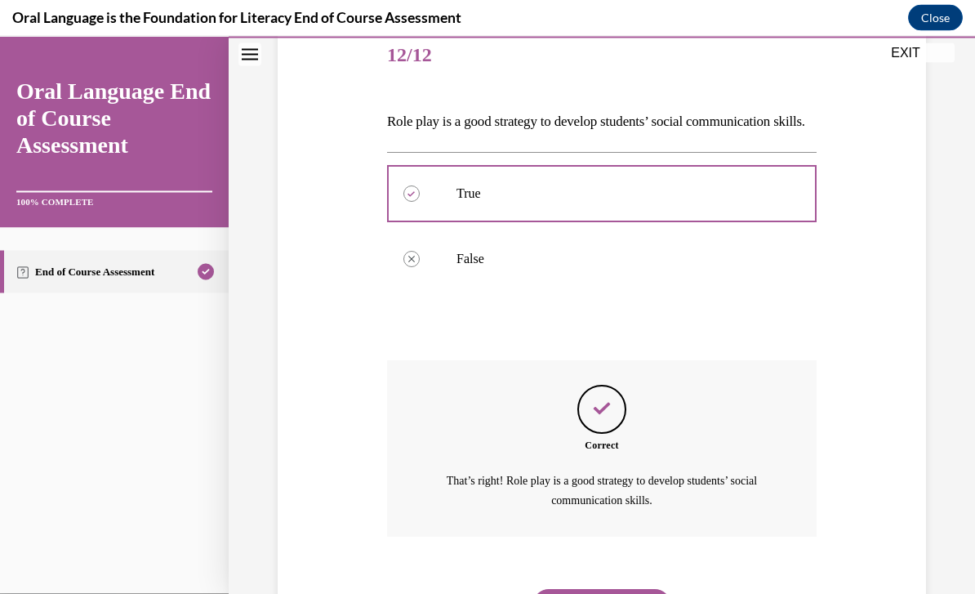
scroll to position [240, 0]
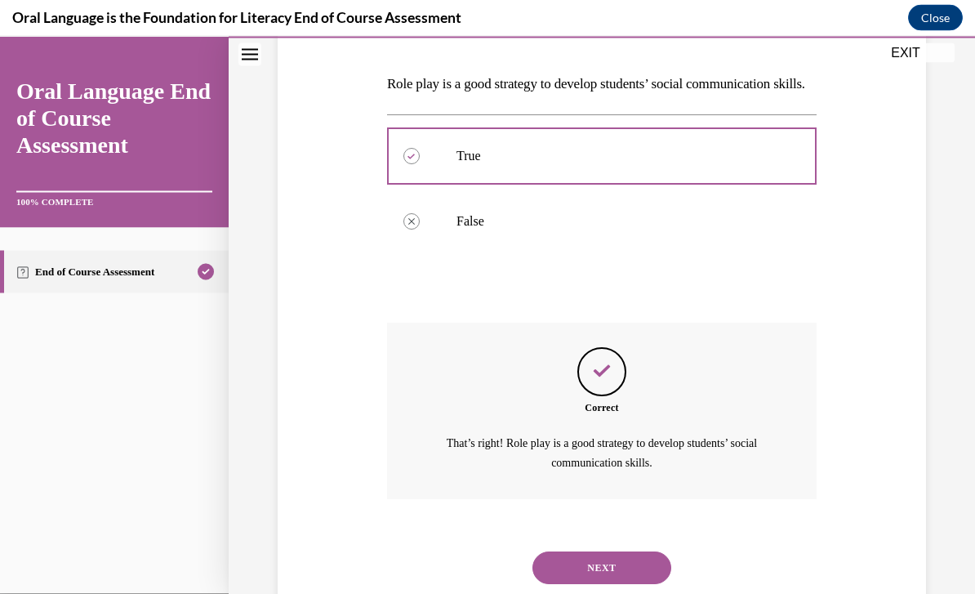
click at [603, 570] on button "NEXT" at bounding box center [601, 567] width 139 height 33
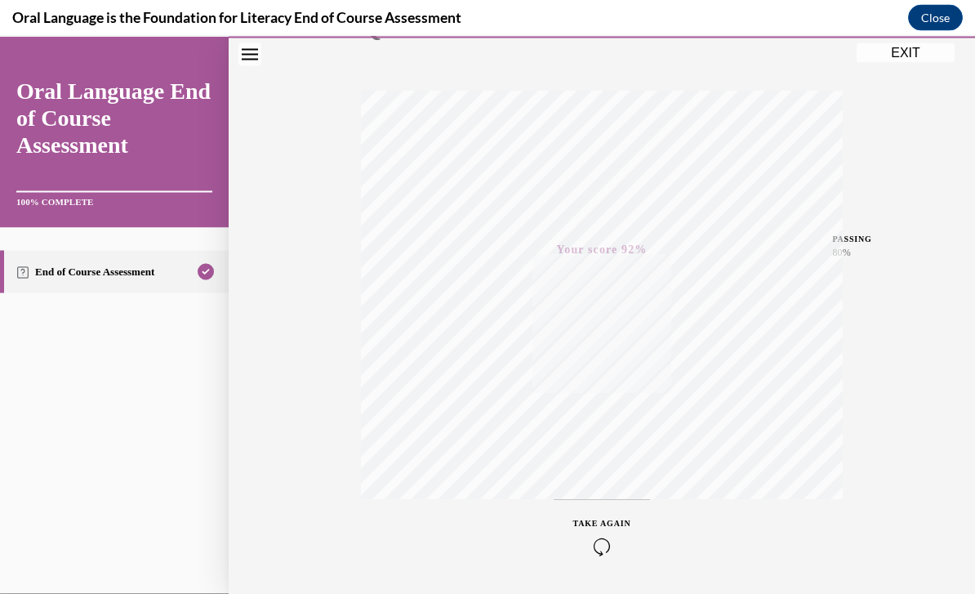
scroll to position [225, 0]
click at [886, 53] on button "EXIT" at bounding box center [906, 52] width 98 height 20
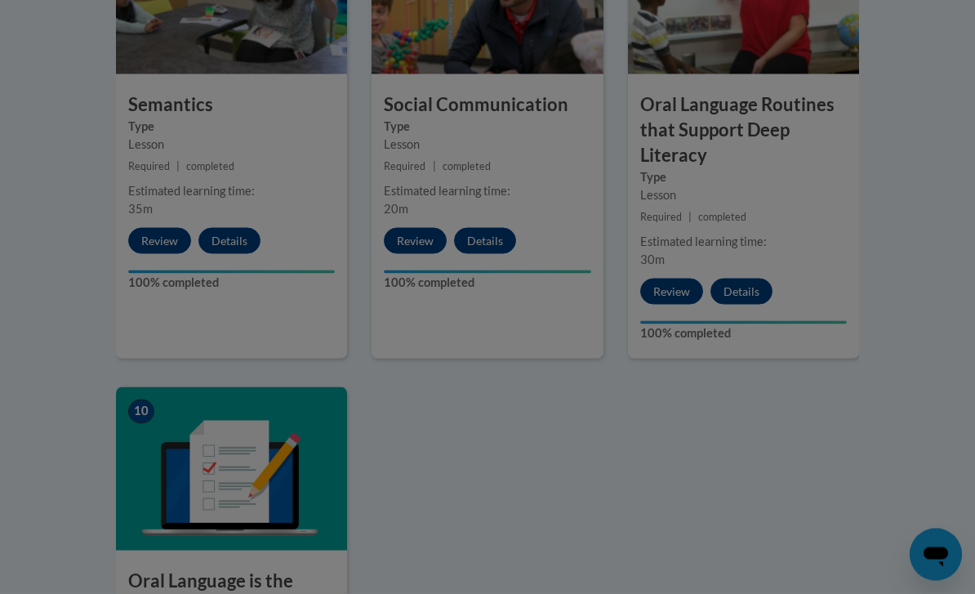
scroll to position [1578, 0]
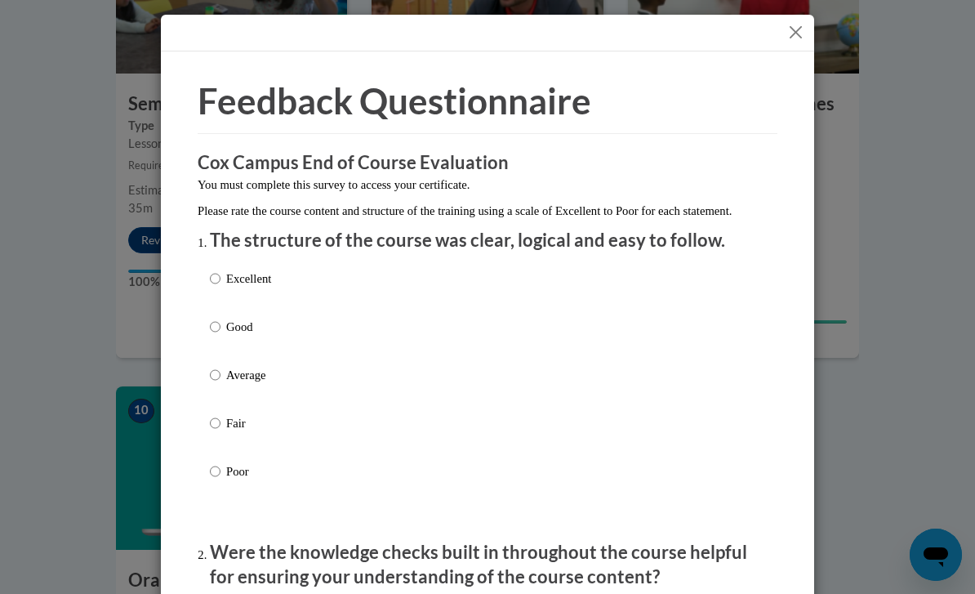
click at [216, 275] on input "Excellent" at bounding box center [215, 278] width 11 height 18
radio input "true"
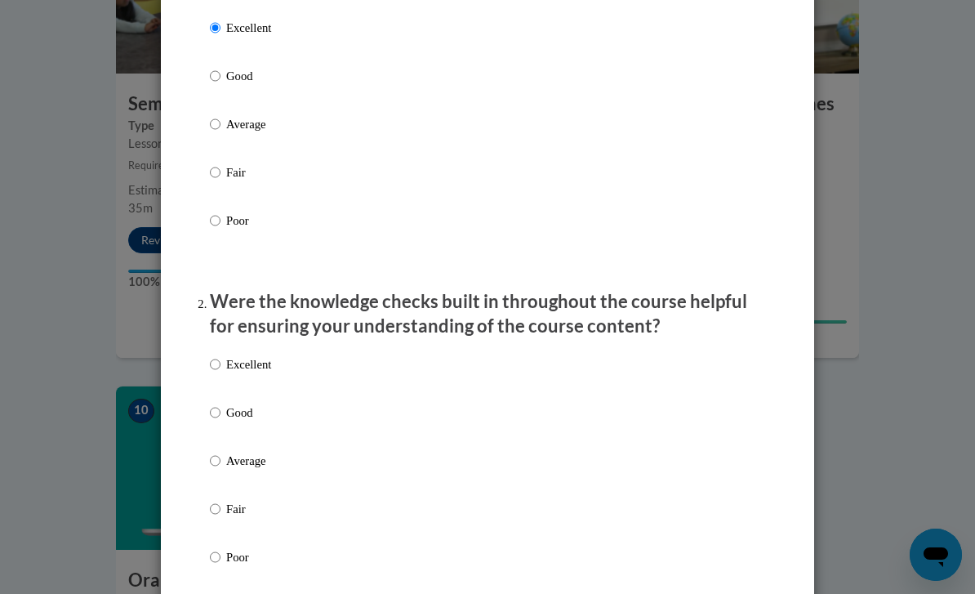
scroll to position [254, 0]
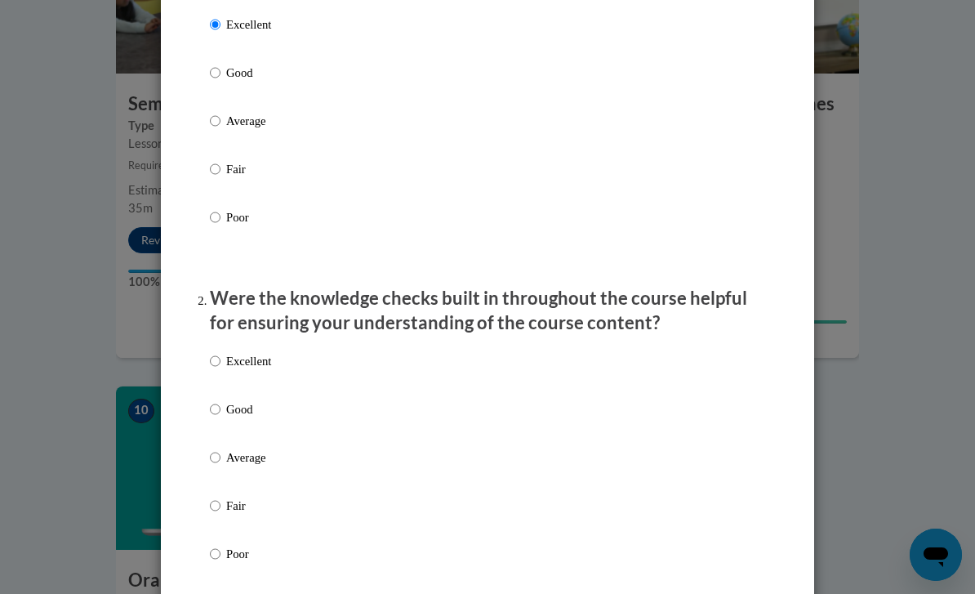
click at [218, 358] on input "Excellent" at bounding box center [215, 361] width 11 height 18
radio input "true"
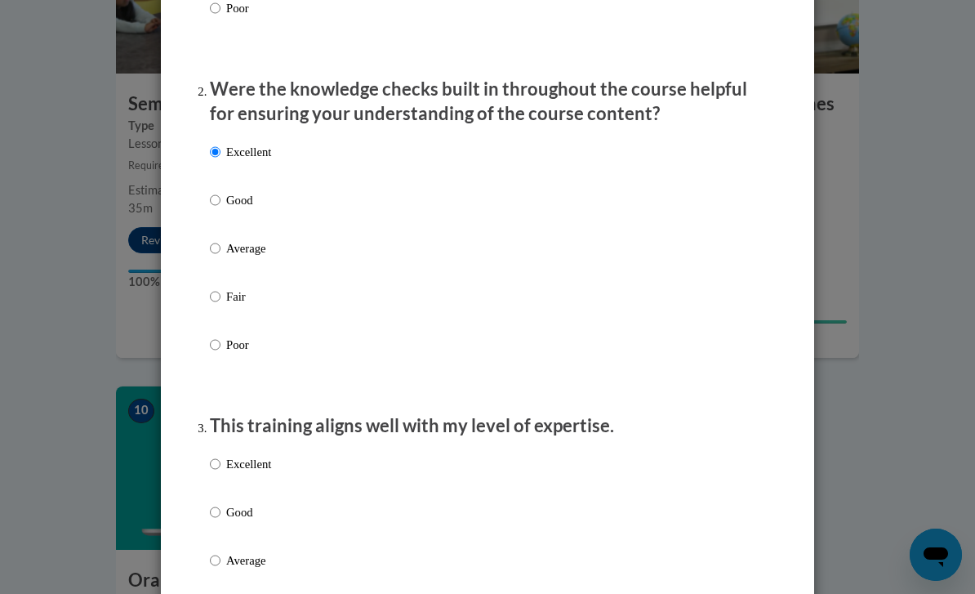
scroll to position [499, 0]
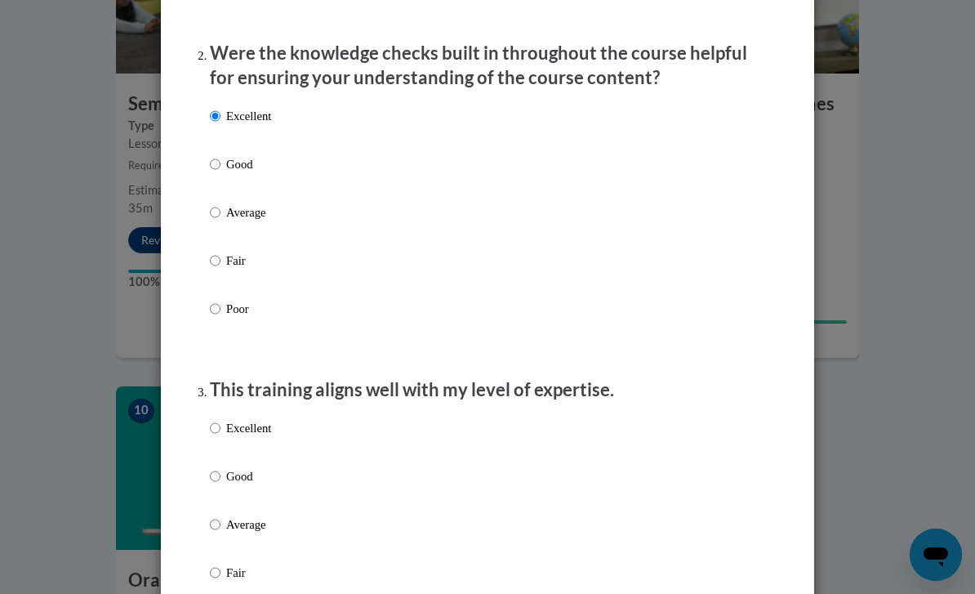
click at [220, 425] on input "Excellent" at bounding box center [215, 428] width 11 height 18
radio input "true"
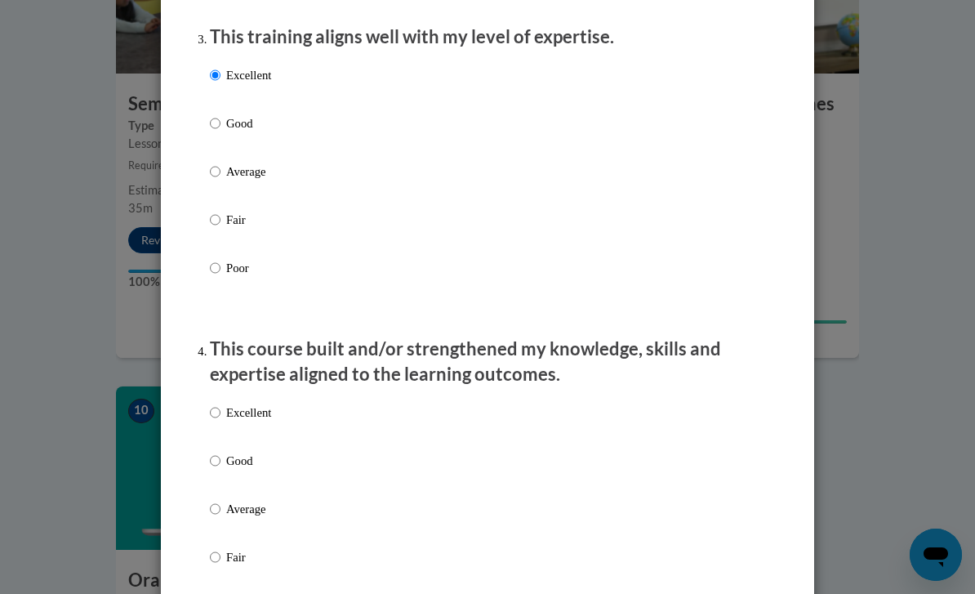
scroll to position [852, 0]
click at [220, 404] on input "Excellent" at bounding box center [215, 412] width 11 height 18
radio input "true"
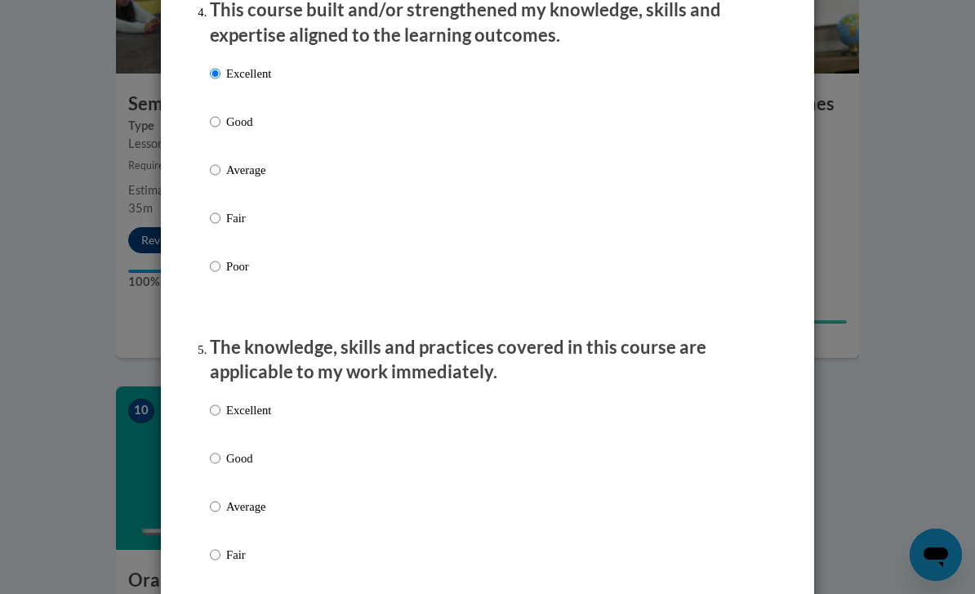
scroll to position [1191, 0]
click at [219, 402] on input "Excellent" at bounding box center [215, 409] width 11 height 18
radio input "true"
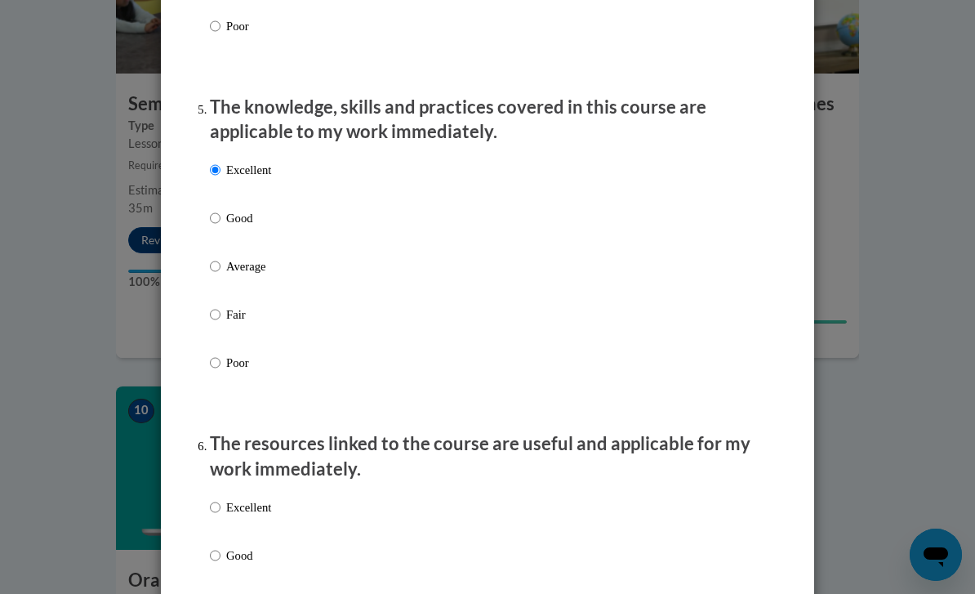
scroll to position [1432, 0]
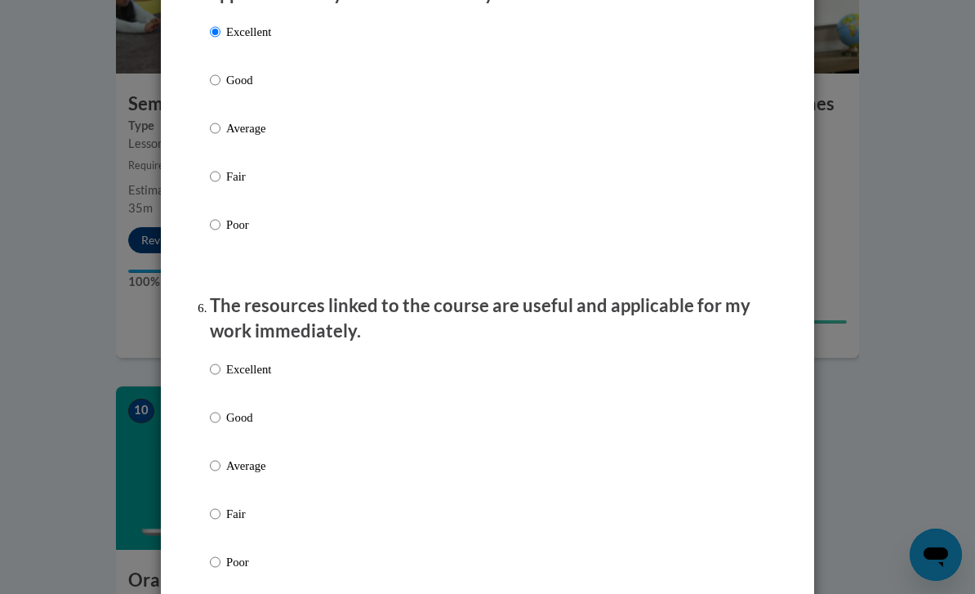
click at [213, 367] on input "Excellent" at bounding box center [215, 369] width 11 height 18
radio input "true"
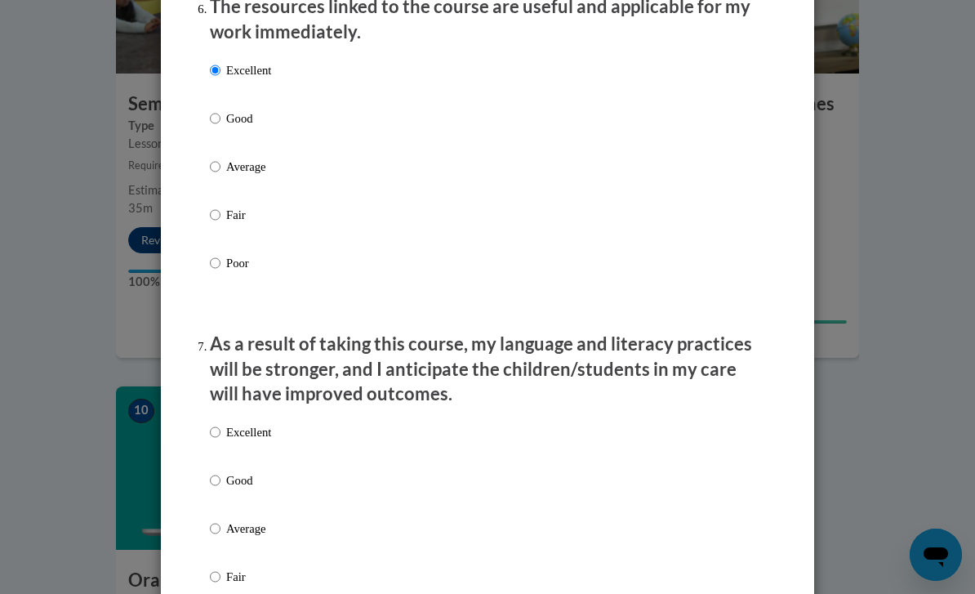
scroll to position [1867, 0]
click at [216, 423] on input "Excellent" at bounding box center [215, 432] width 11 height 18
radio input "true"
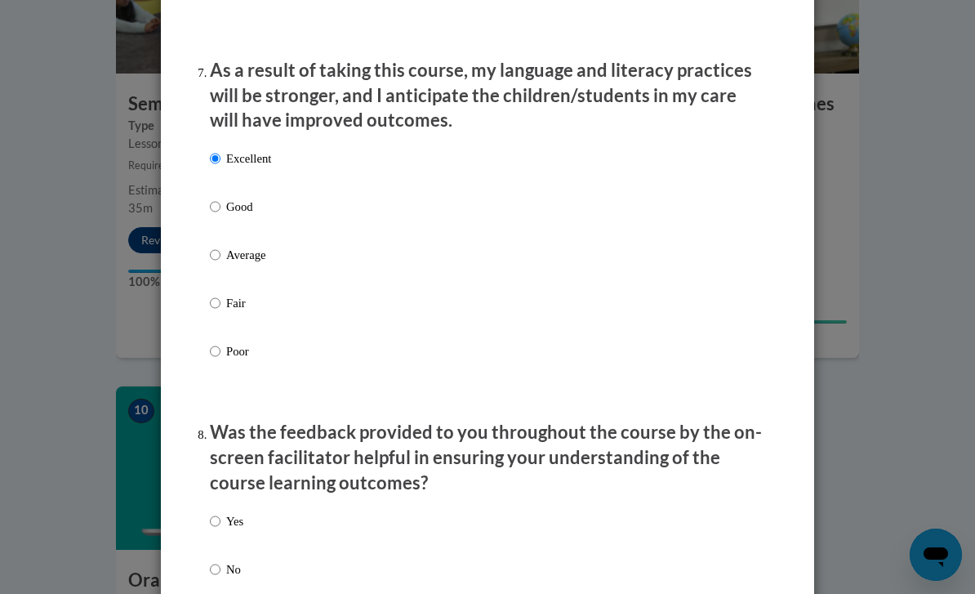
scroll to position [2143, 0]
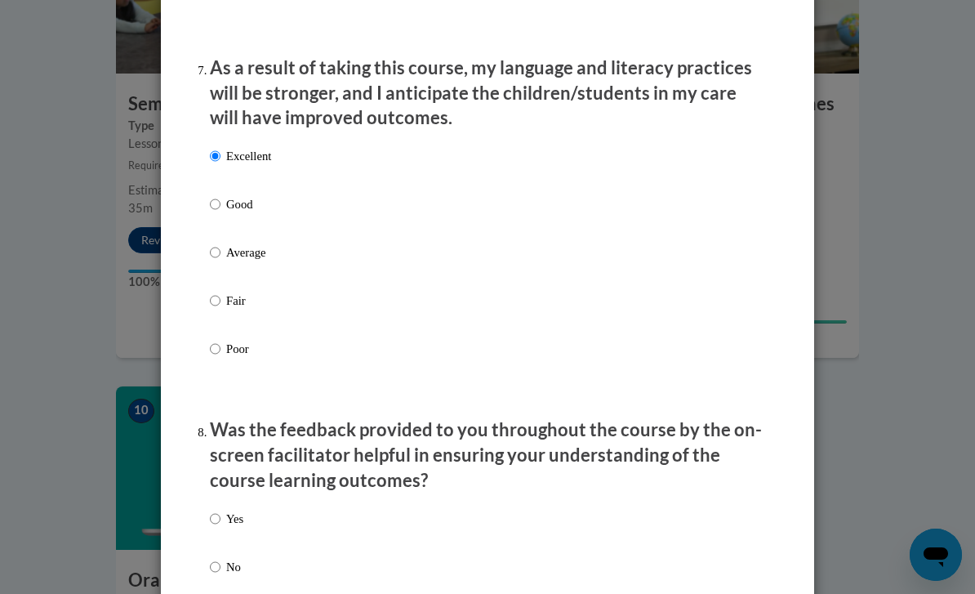
click at [216, 510] on input "Yes" at bounding box center [215, 519] width 11 height 18
radio input "true"
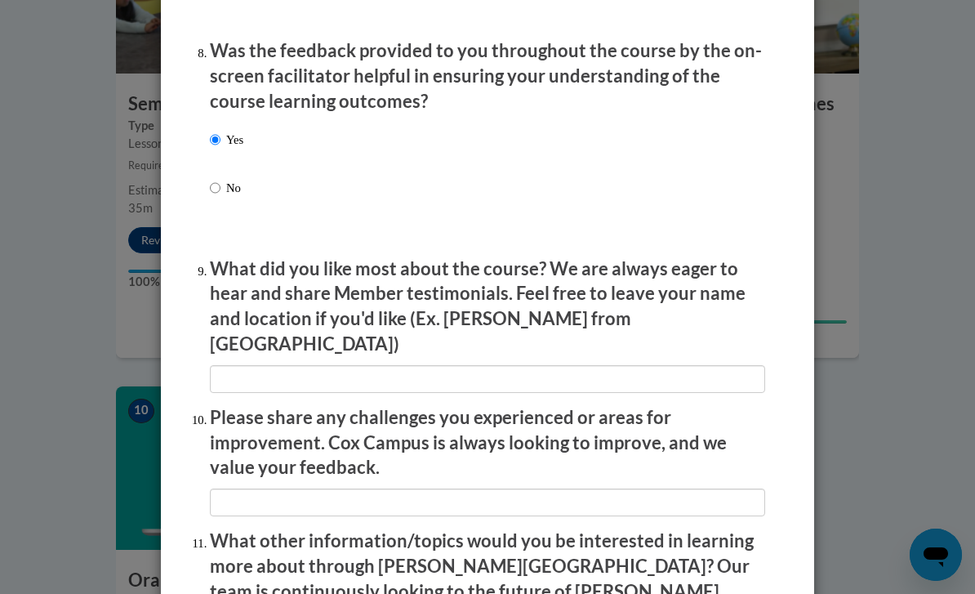
scroll to position [2526, 0]
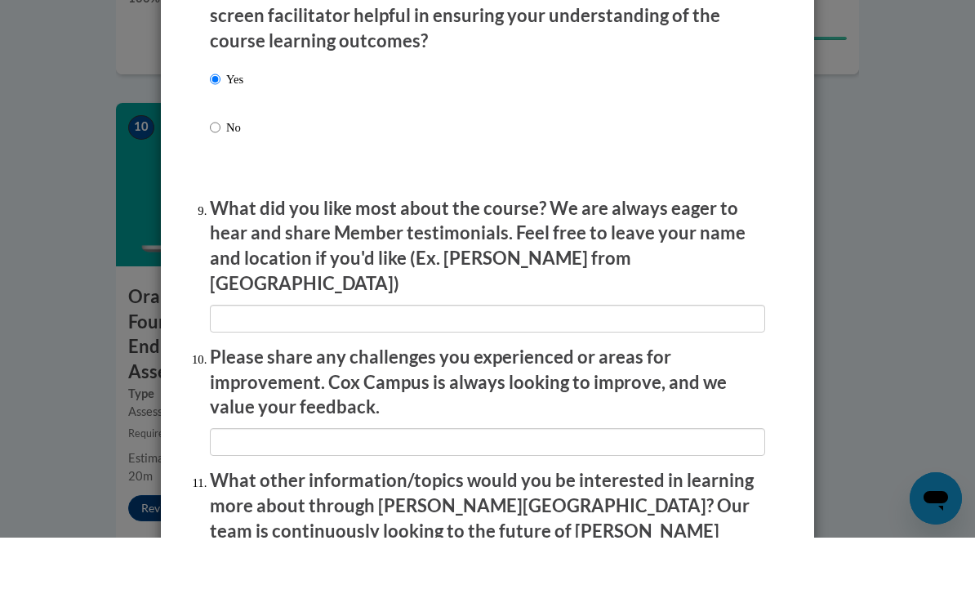
type input "Educational Leadership"
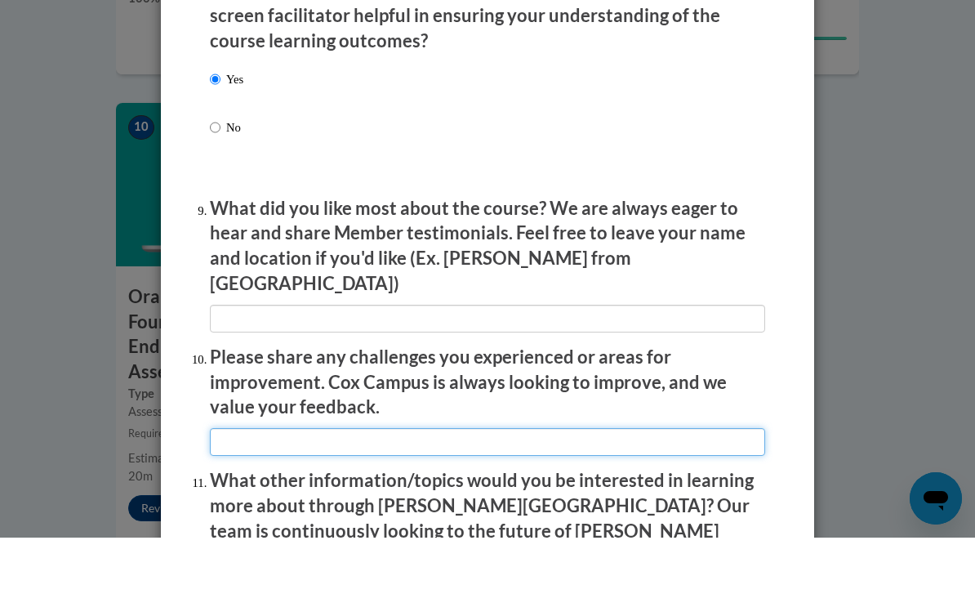
click at [260, 484] on input "textbox" at bounding box center [487, 498] width 555 height 28
type input "i"
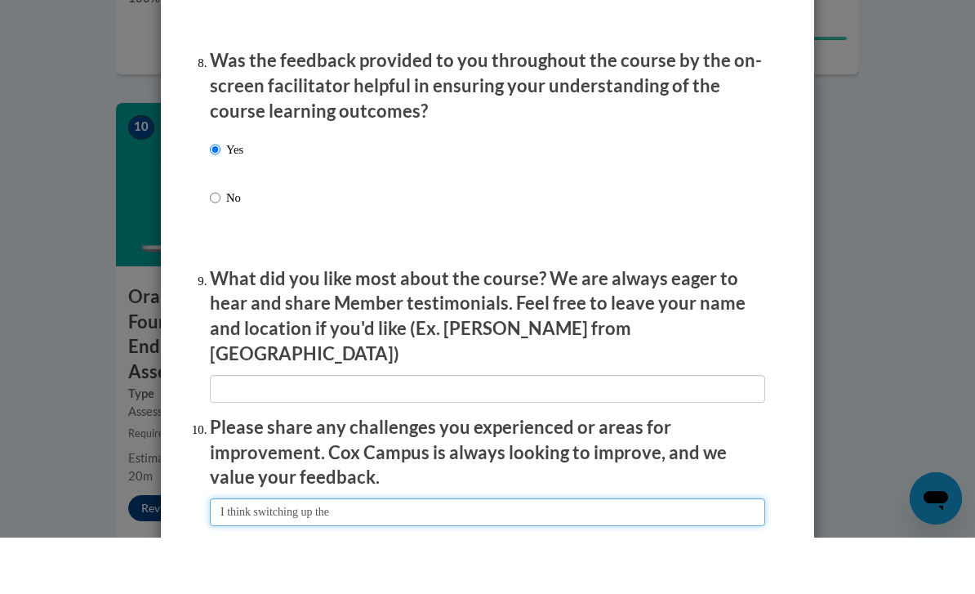
scroll to position [2479, 0]
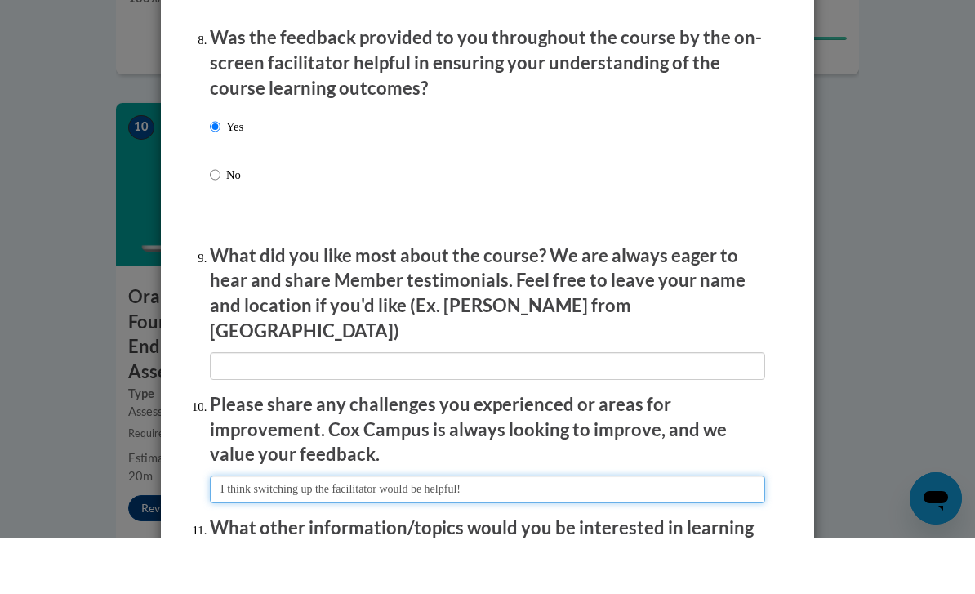
type input "I think switching up the facilitator would be helpful!"
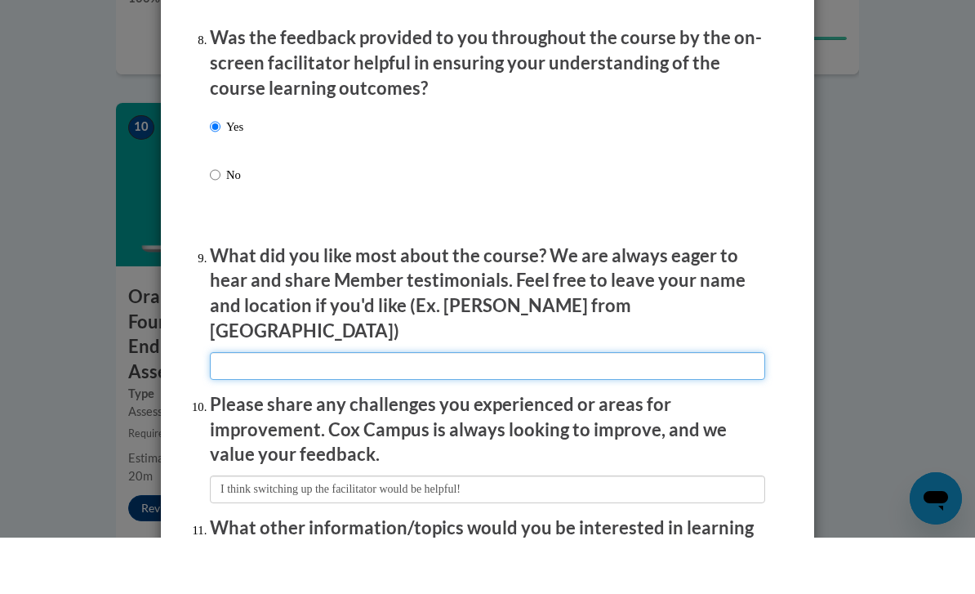
click at [260, 408] on input "textbox" at bounding box center [487, 422] width 555 height 28
click at [338, 408] on input "textbox" at bounding box center [487, 422] width 555 height 28
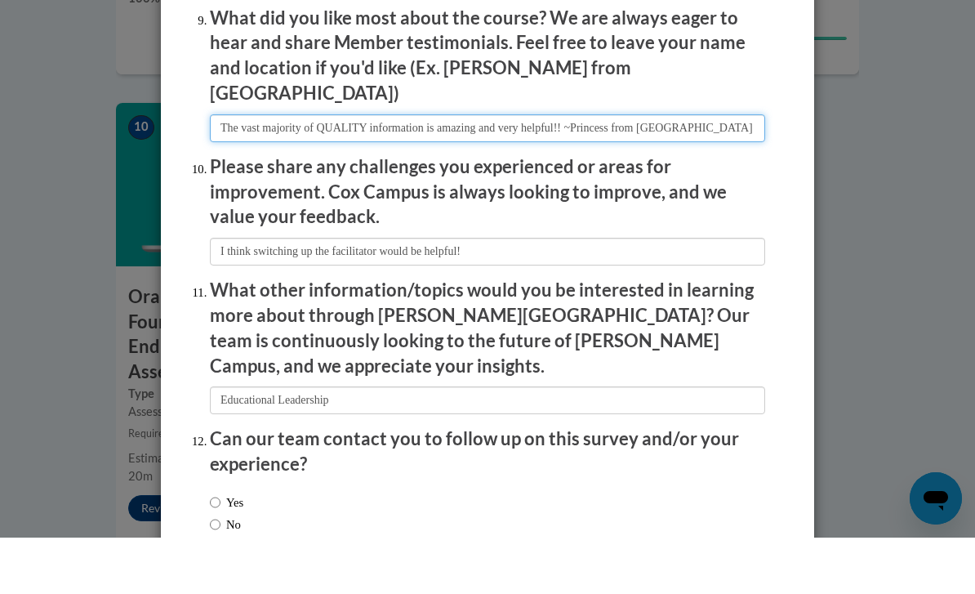
scroll to position [2716, 0]
type input "The vast majority of QUALITY information is amazing and very helpful!! ~Princes…"
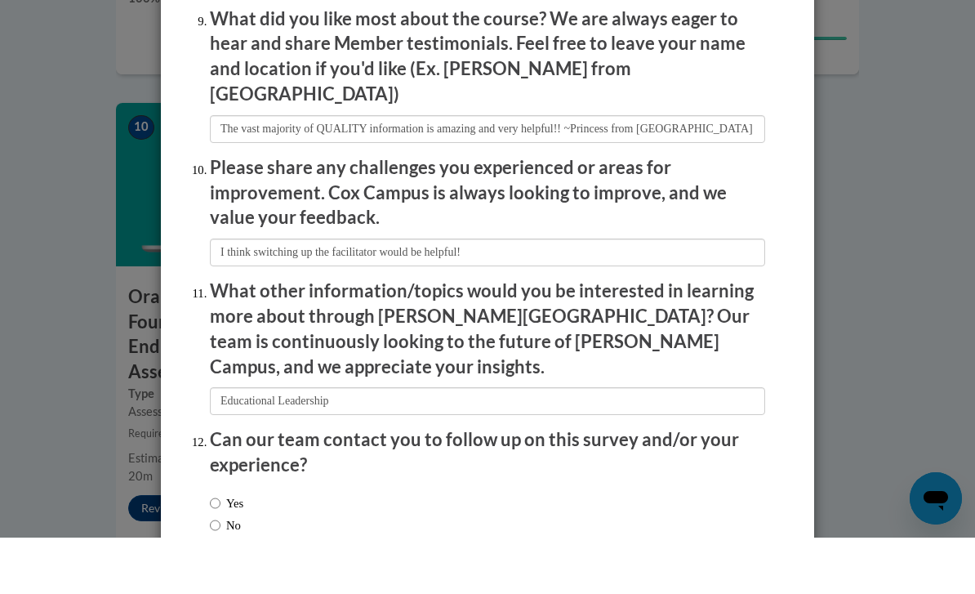
click at [211, 550] on input "Yes" at bounding box center [215, 559] width 11 height 18
radio input "true"
